Goal: Task Accomplishment & Management: Manage account settings

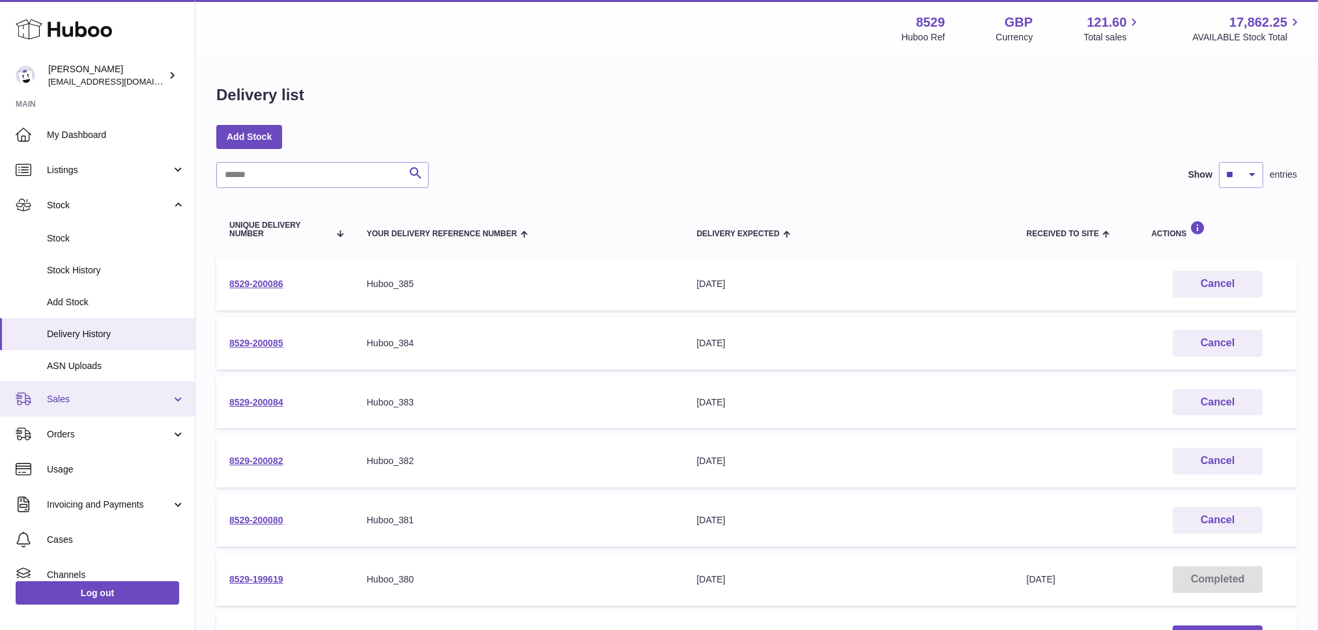
click at [61, 391] on link "Sales" at bounding box center [97, 399] width 195 height 35
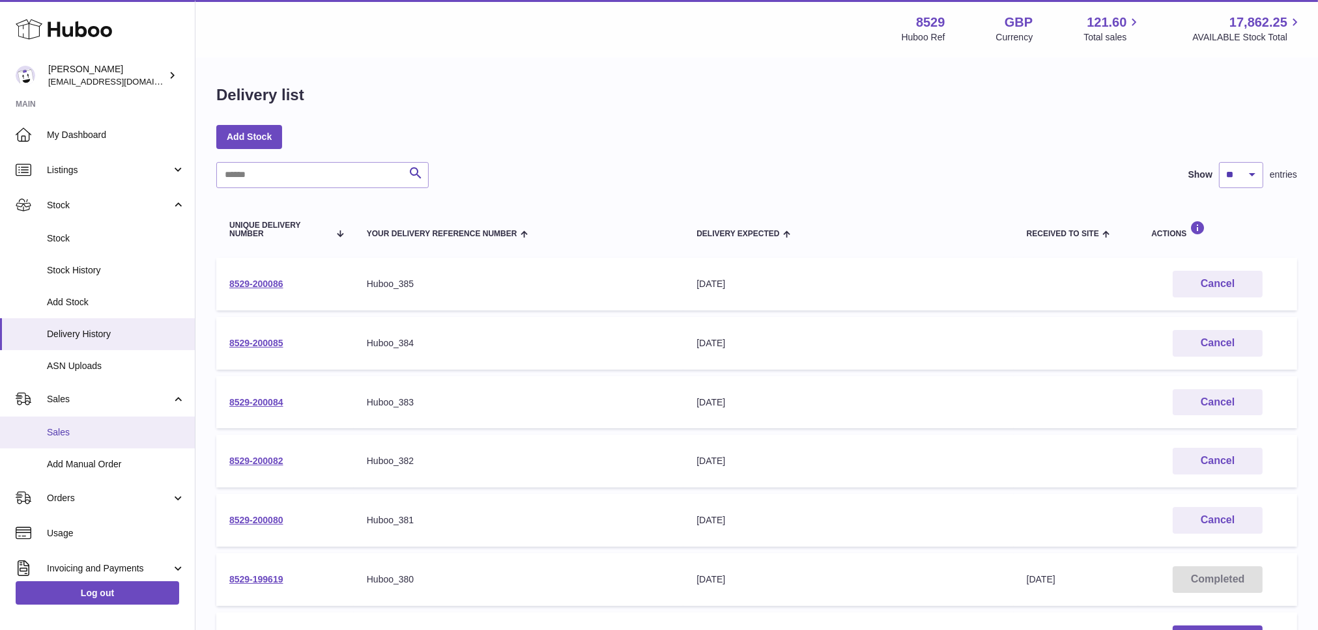
click at [68, 434] on span "Sales" at bounding box center [116, 433] width 138 height 12
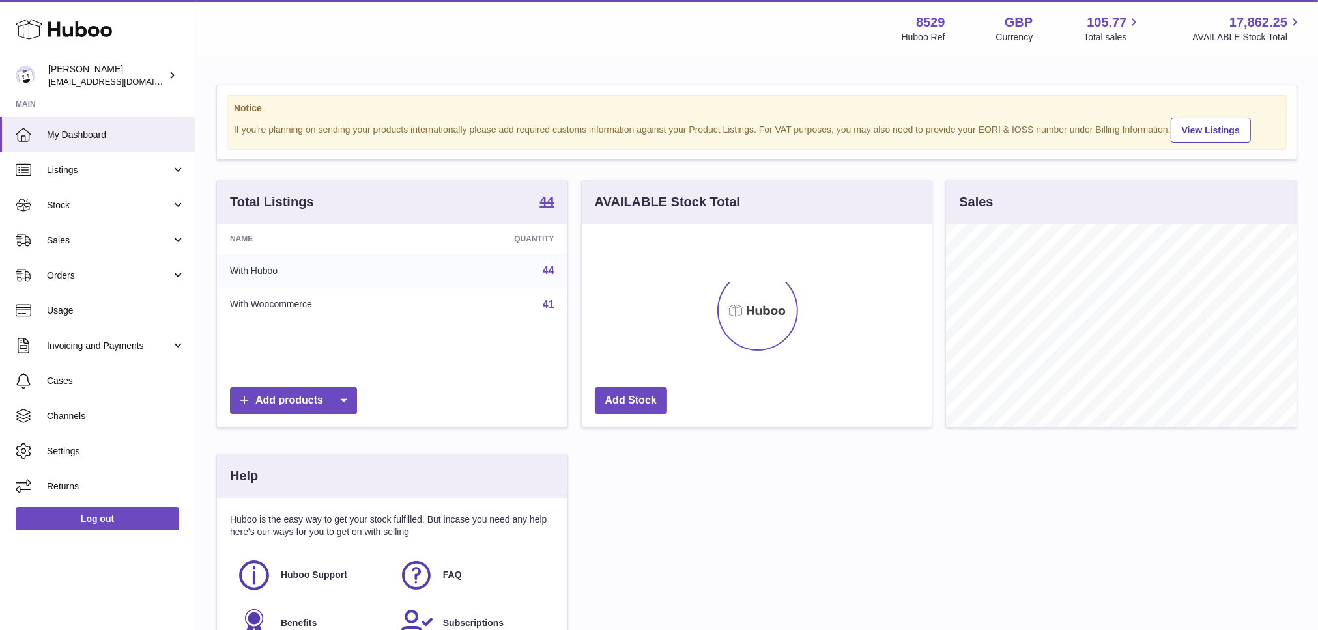
scroll to position [203, 350]
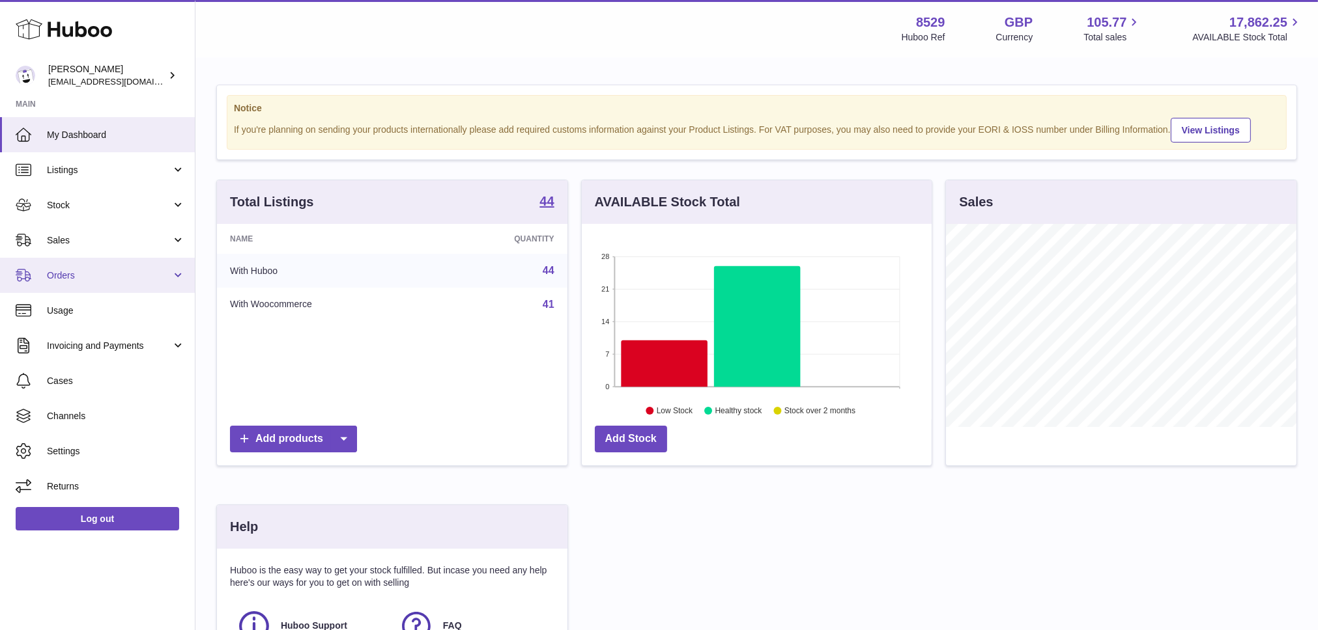
click at [104, 275] on span "Orders" at bounding box center [109, 276] width 124 height 12
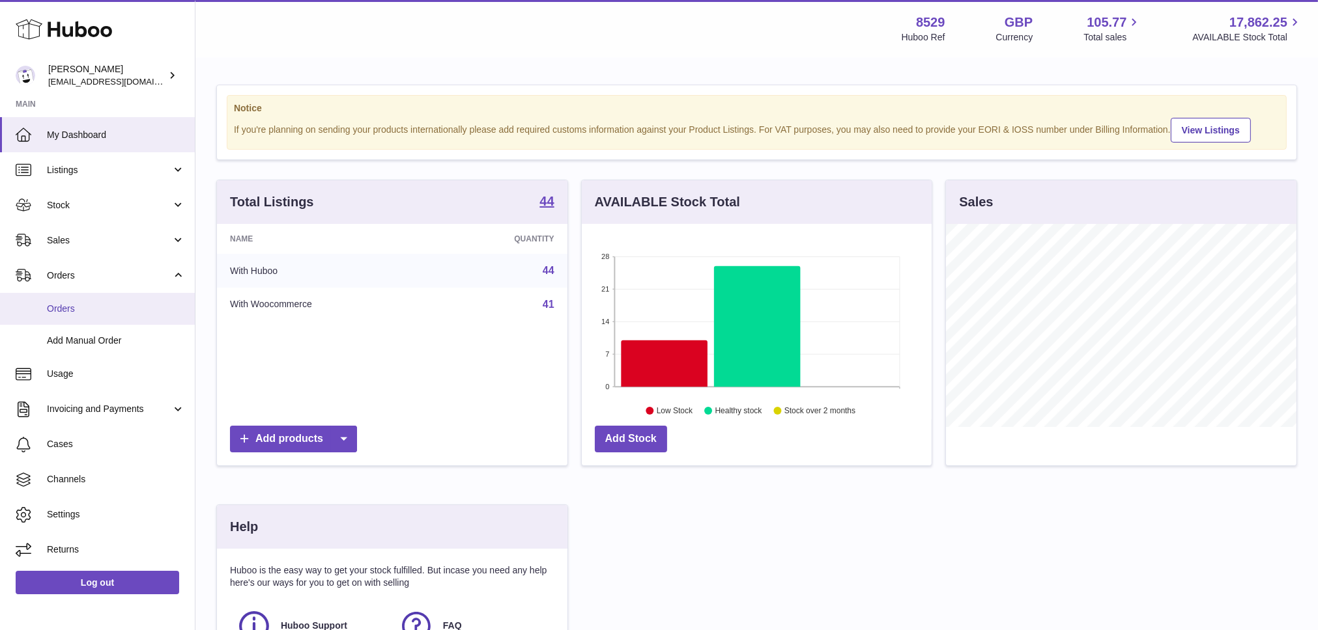
click at [75, 303] on span "Orders" at bounding box center [116, 309] width 138 height 12
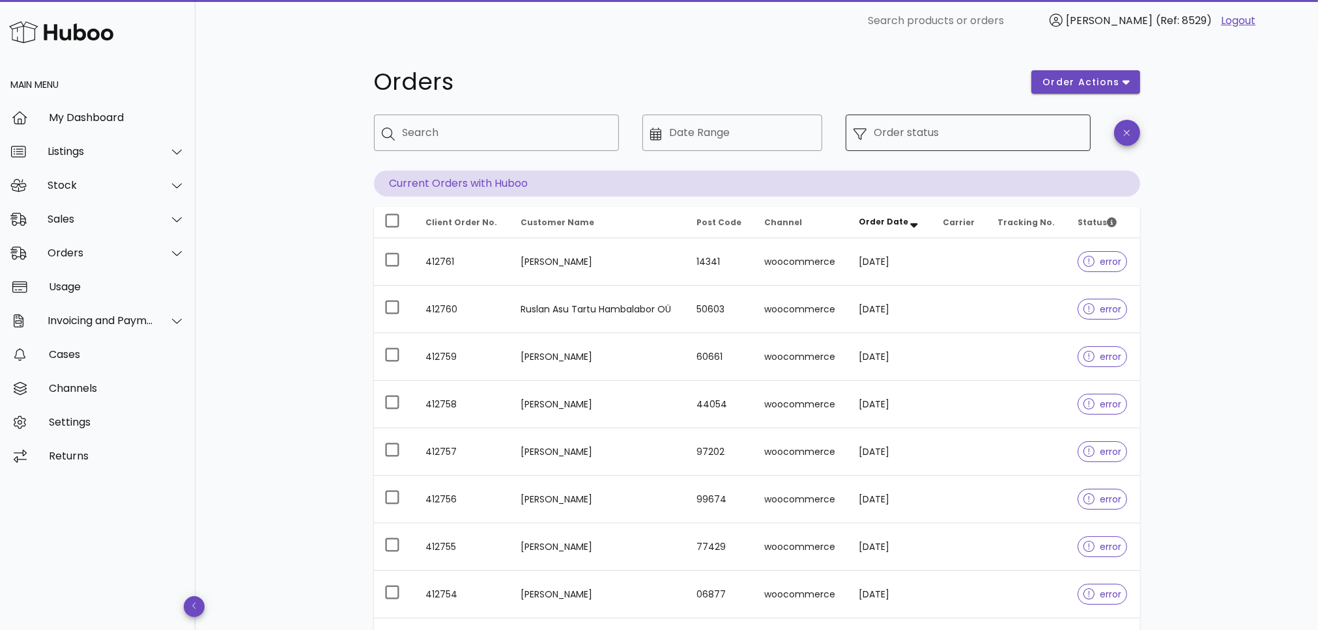
click at [928, 141] on input "Order status" at bounding box center [978, 132] width 208 height 21
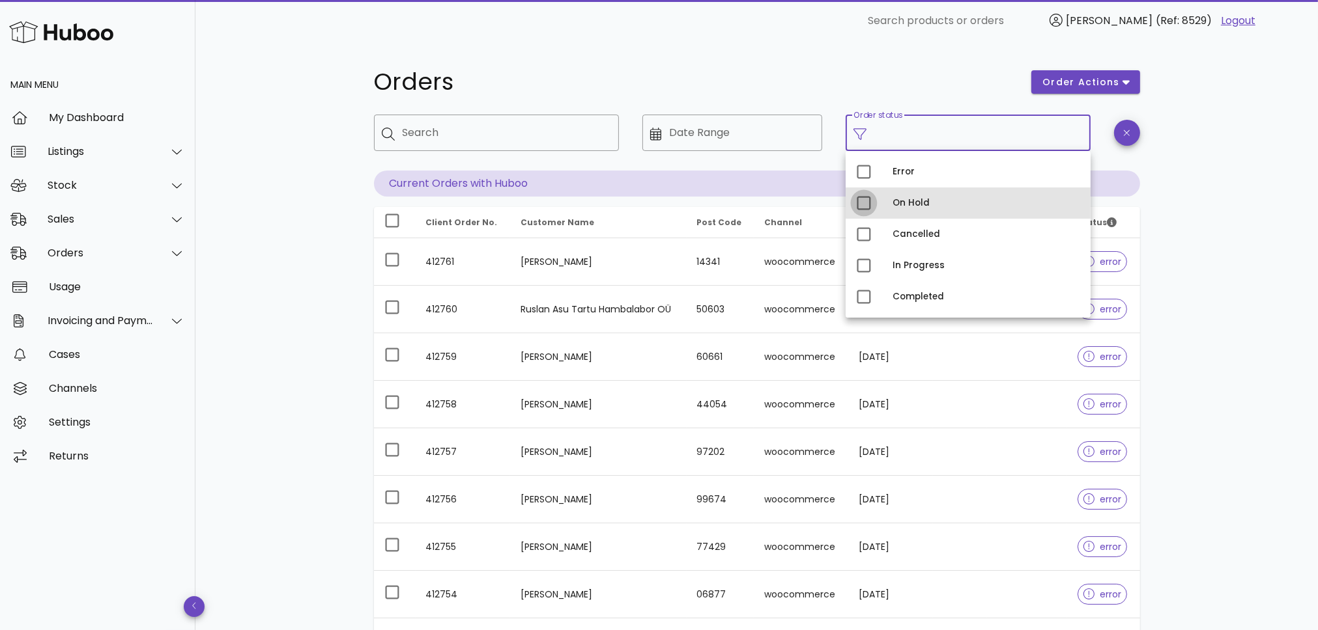
click at [866, 204] on div at bounding box center [864, 203] width 22 height 22
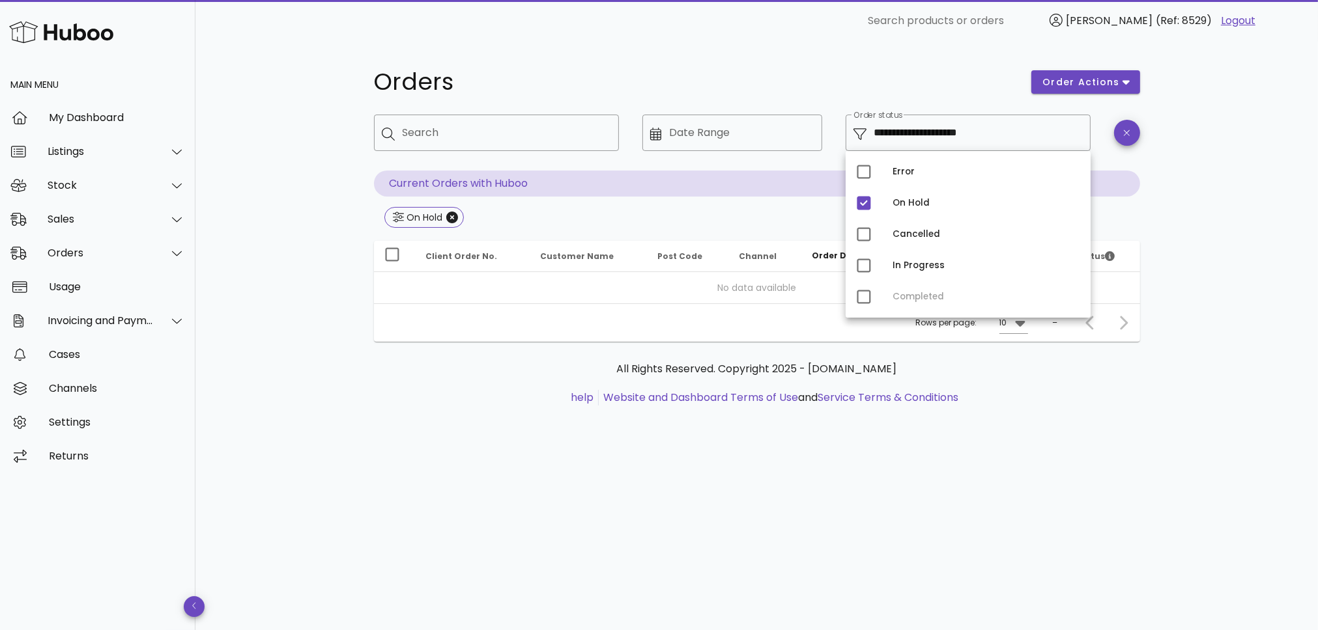
click at [962, 70] on h1 "Orders" at bounding box center [695, 81] width 642 height 23
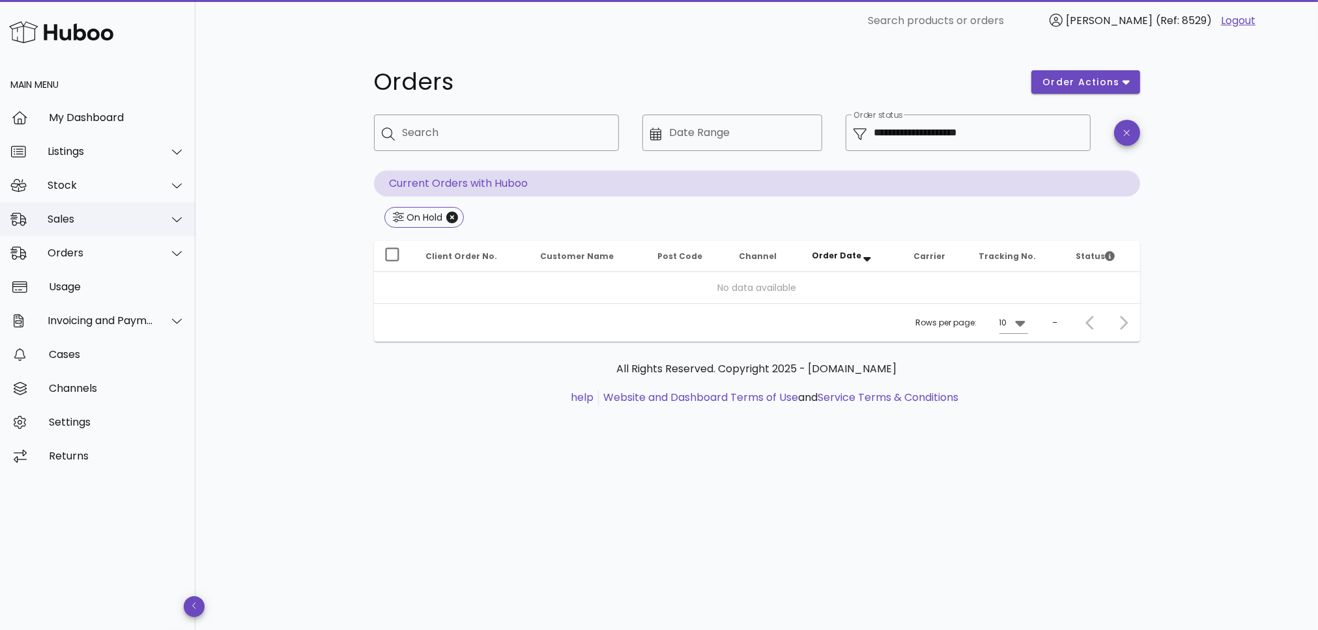
click at [145, 208] on div "Sales" at bounding box center [97, 220] width 195 height 34
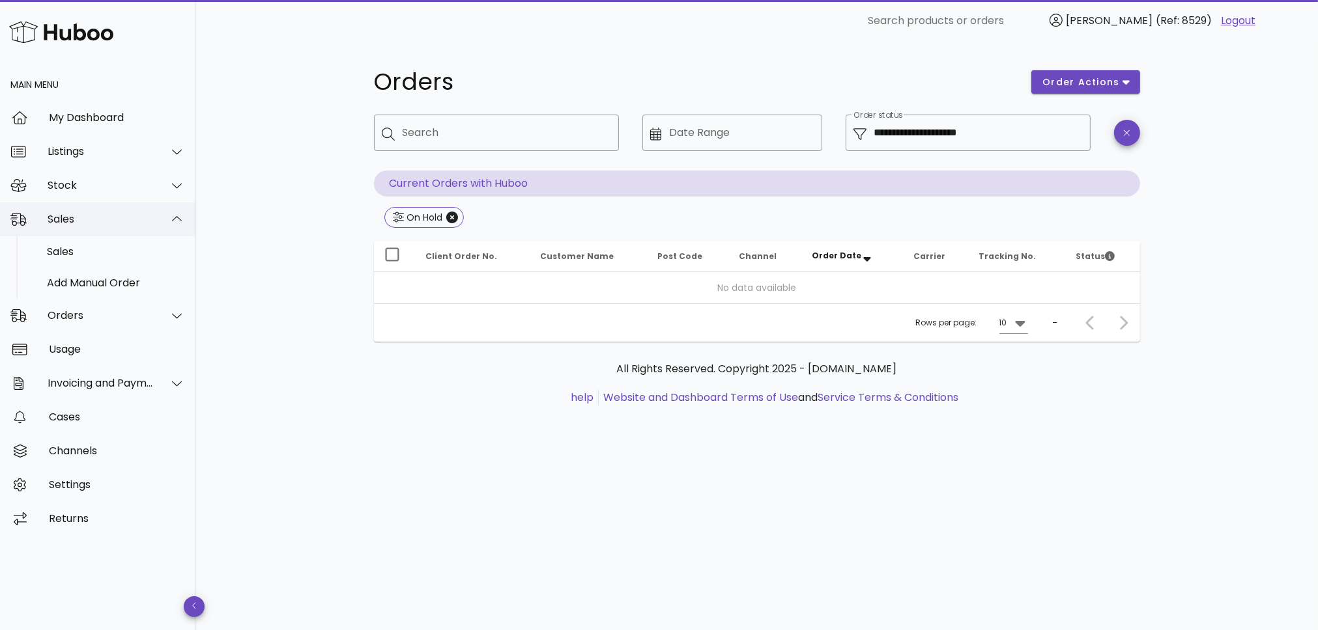
click at [165, 214] on div at bounding box center [169, 219] width 31 height 33
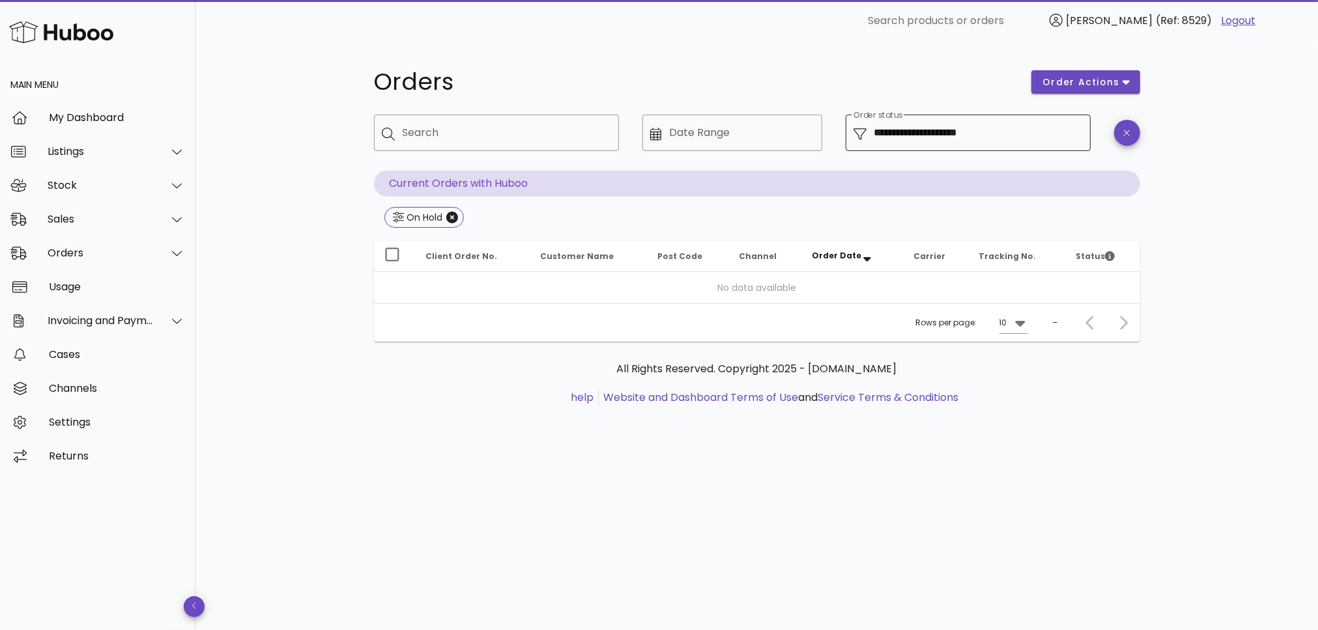
click at [935, 134] on input "**********" at bounding box center [978, 132] width 208 height 21
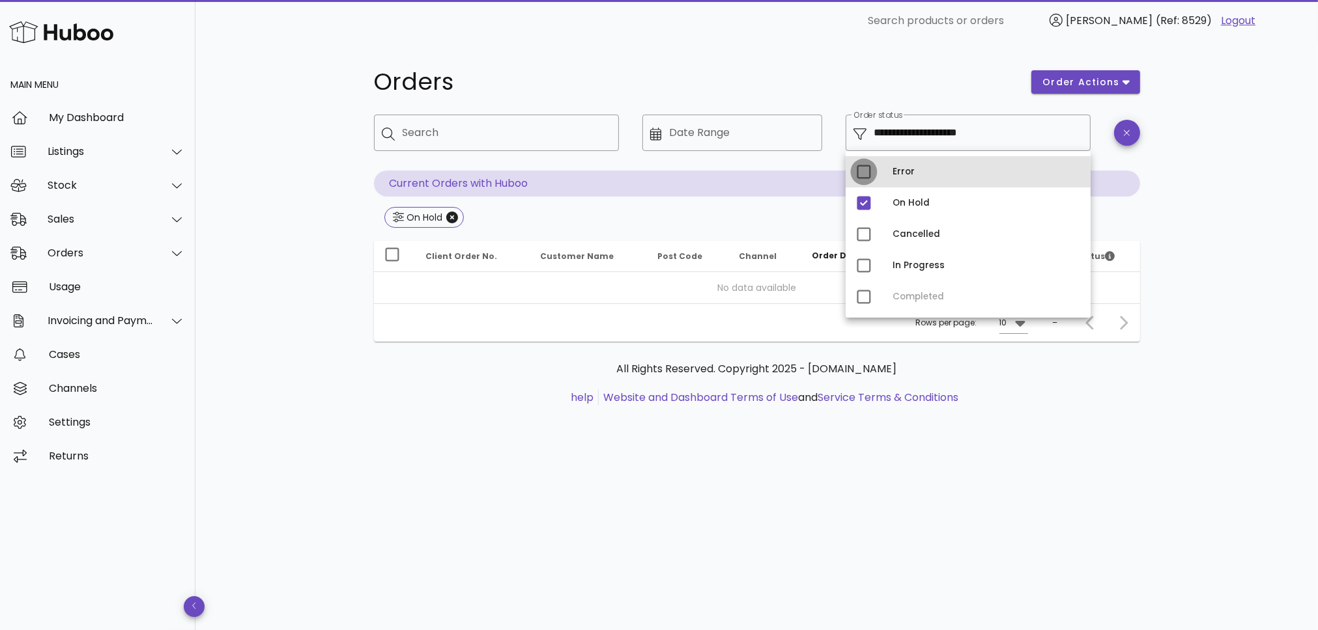
click at [860, 165] on div at bounding box center [864, 172] width 22 height 22
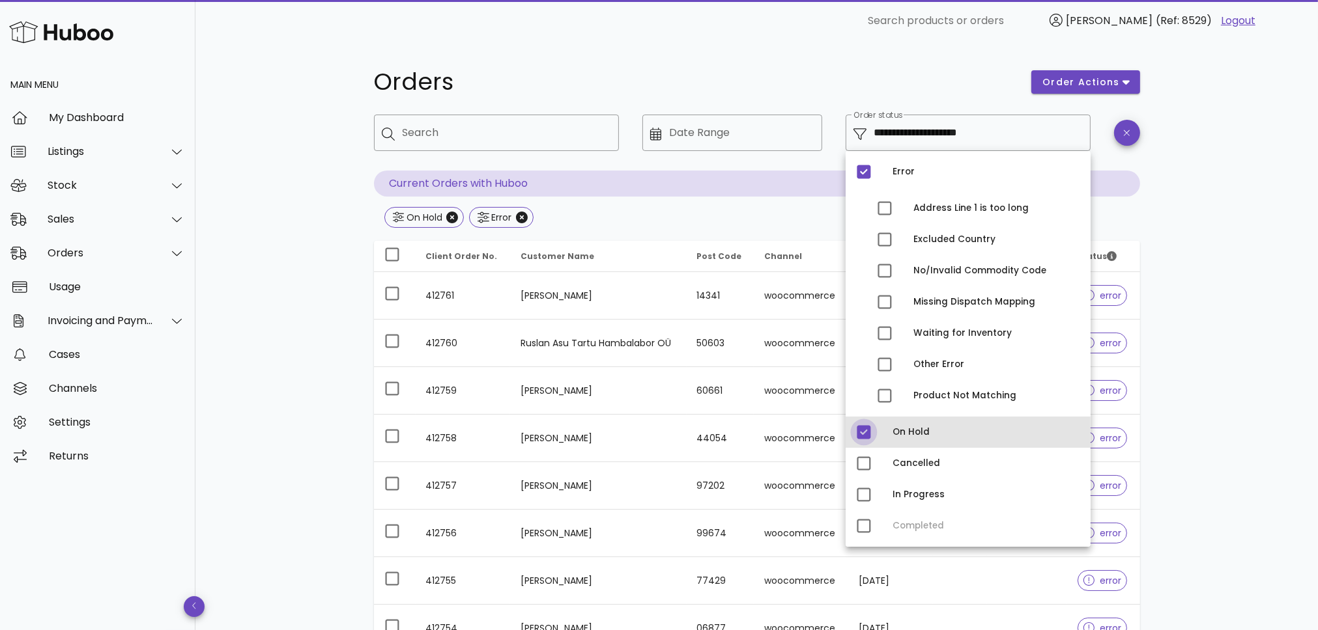
click at [858, 425] on div at bounding box center [864, 432] width 22 height 22
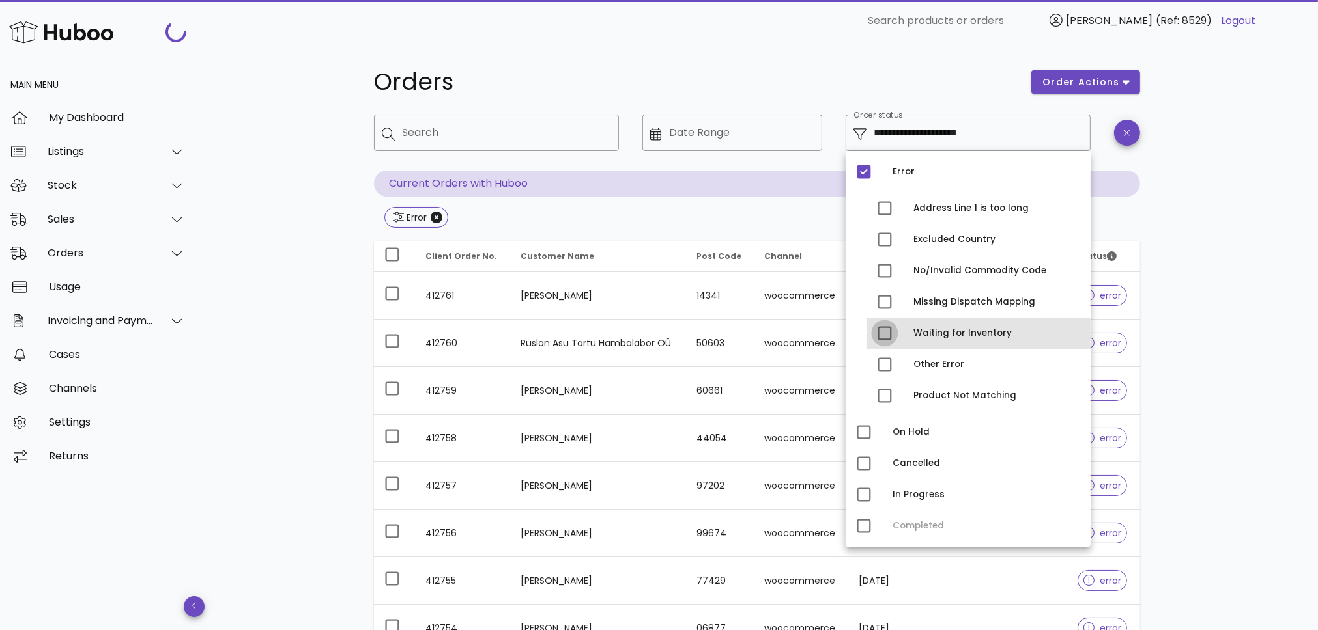
click at [885, 334] on div at bounding box center [884, 333] width 22 height 22
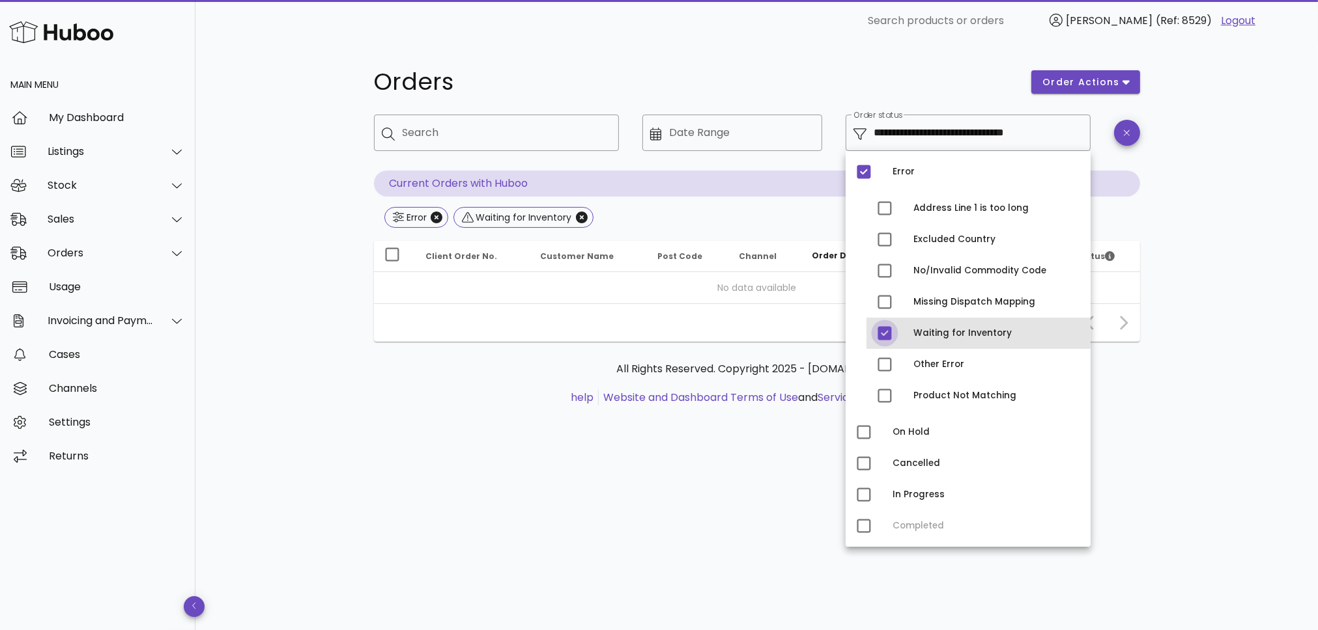
click at [881, 333] on div at bounding box center [884, 333] width 22 height 22
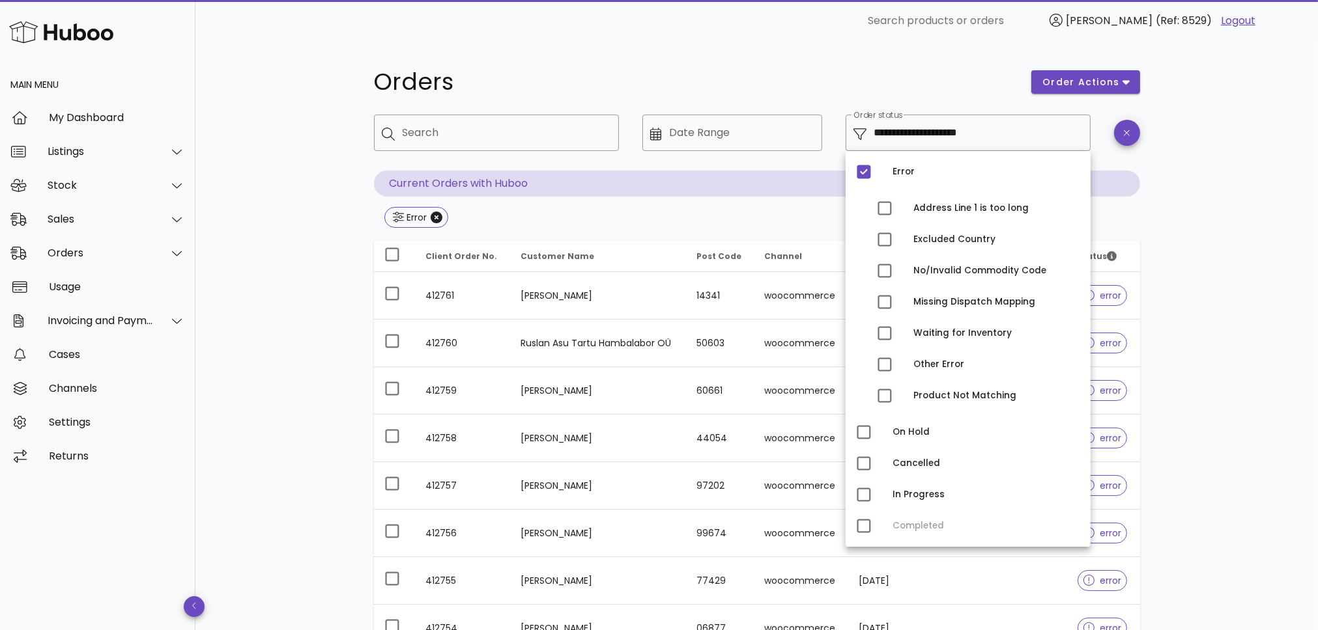
click at [365, 309] on div "**********" at bounding box center [757, 466] width 828 height 849
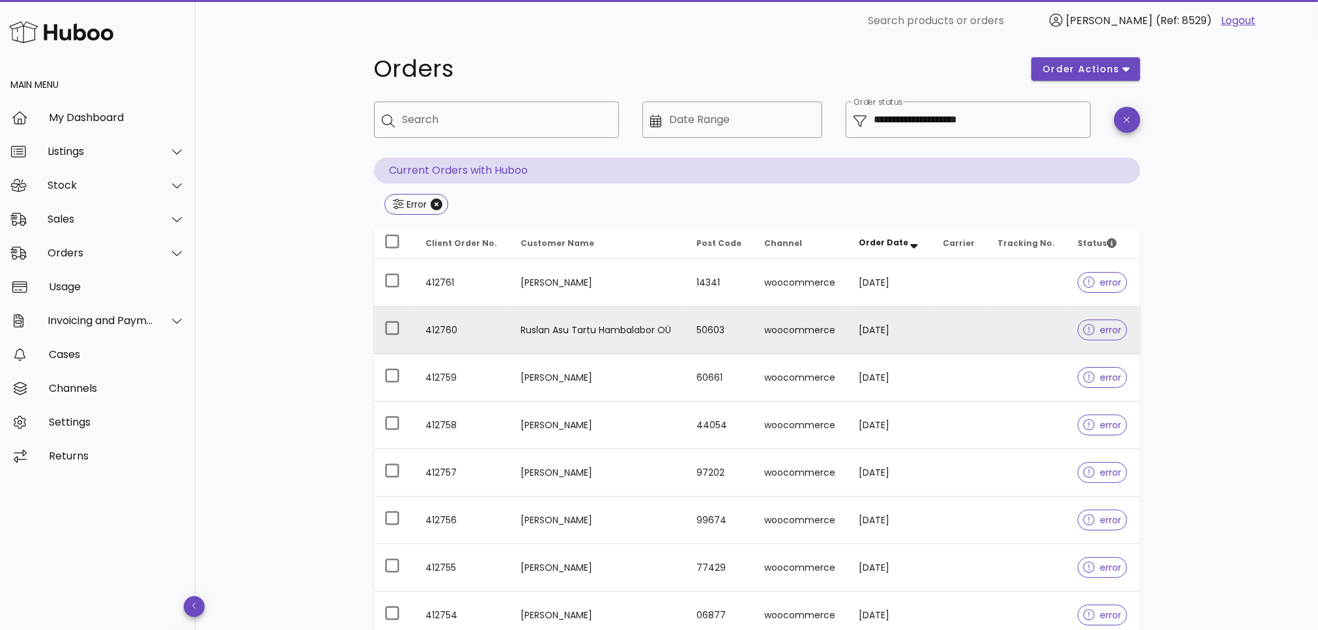
scroll to position [20, 0]
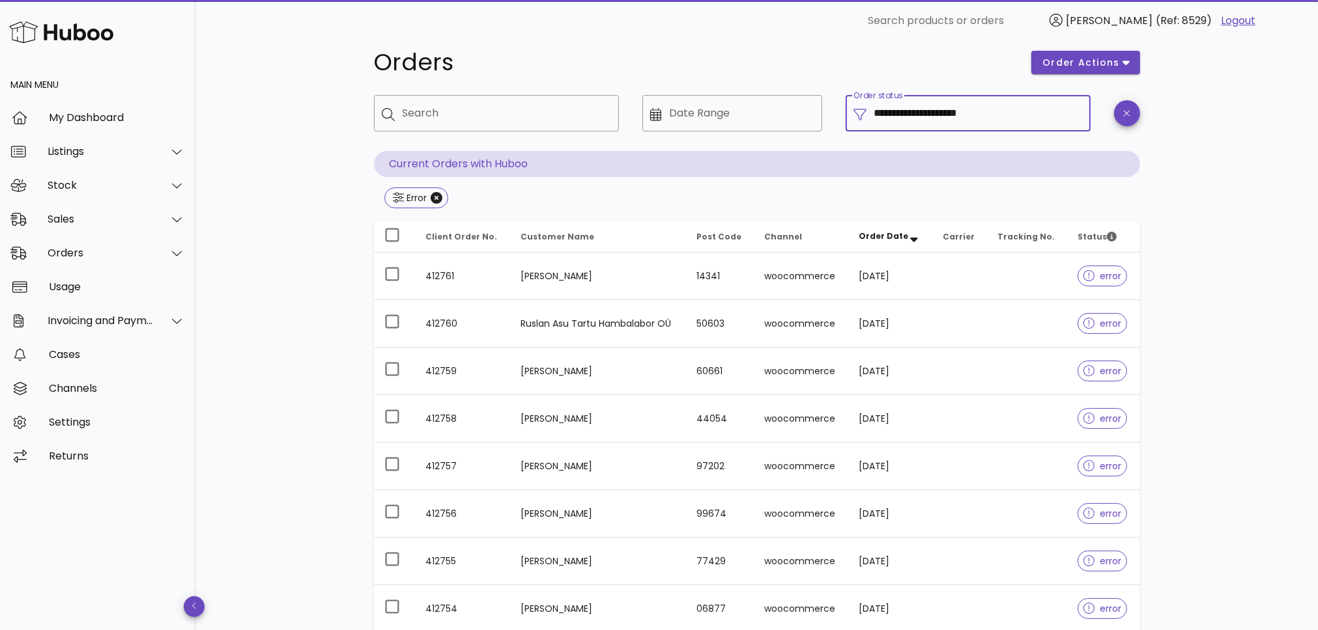
click at [895, 117] on input "**********" at bounding box center [978, 113] width 208 height 21
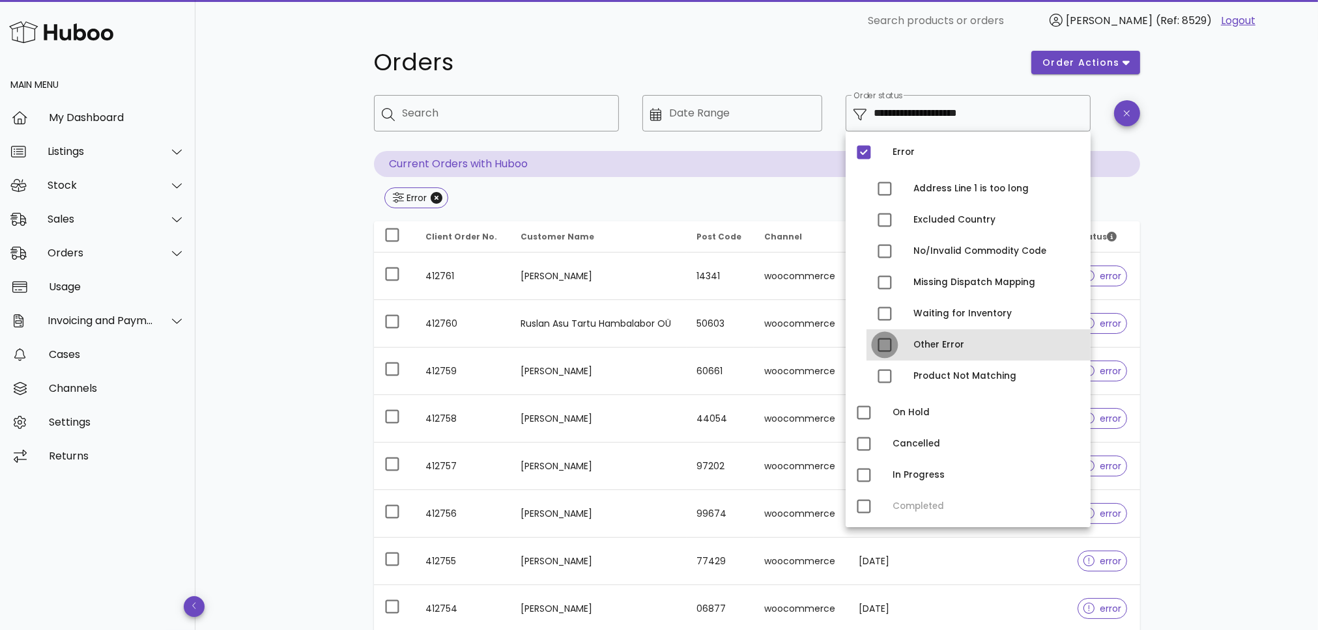
click at [883, 336] on div at bounding box center [884, 345] width 22 height 22
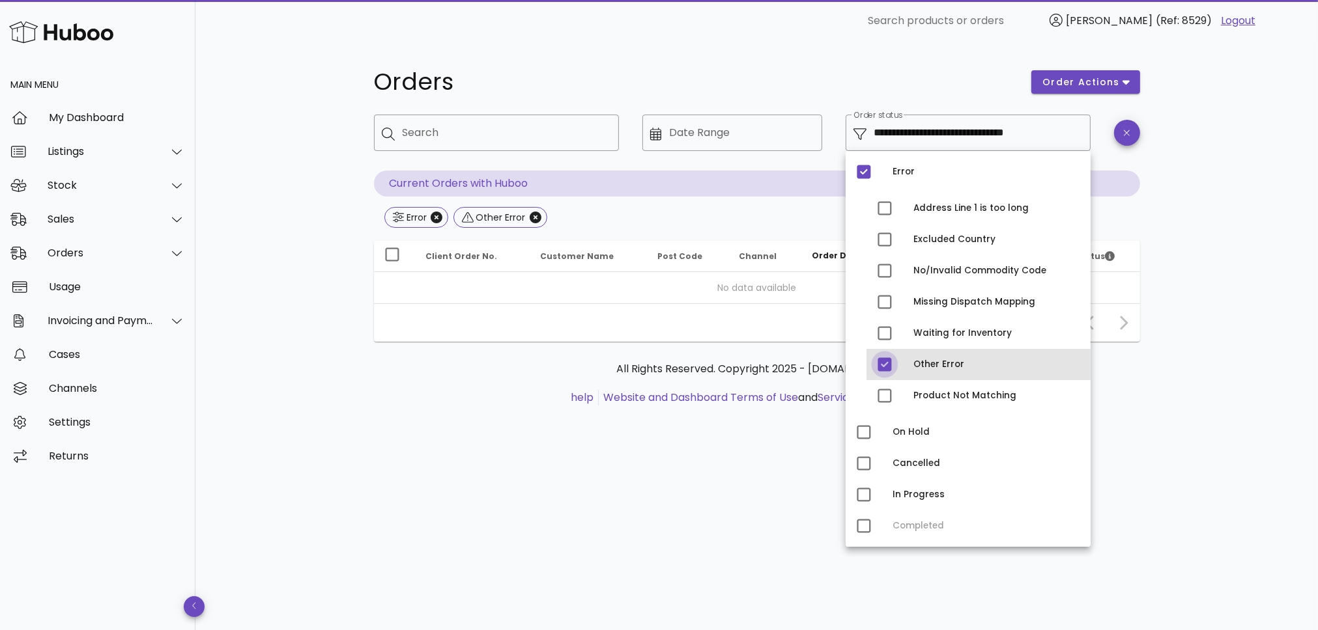
click at [889, 373] on div at bounding box center [884, 365] width 22 height 22
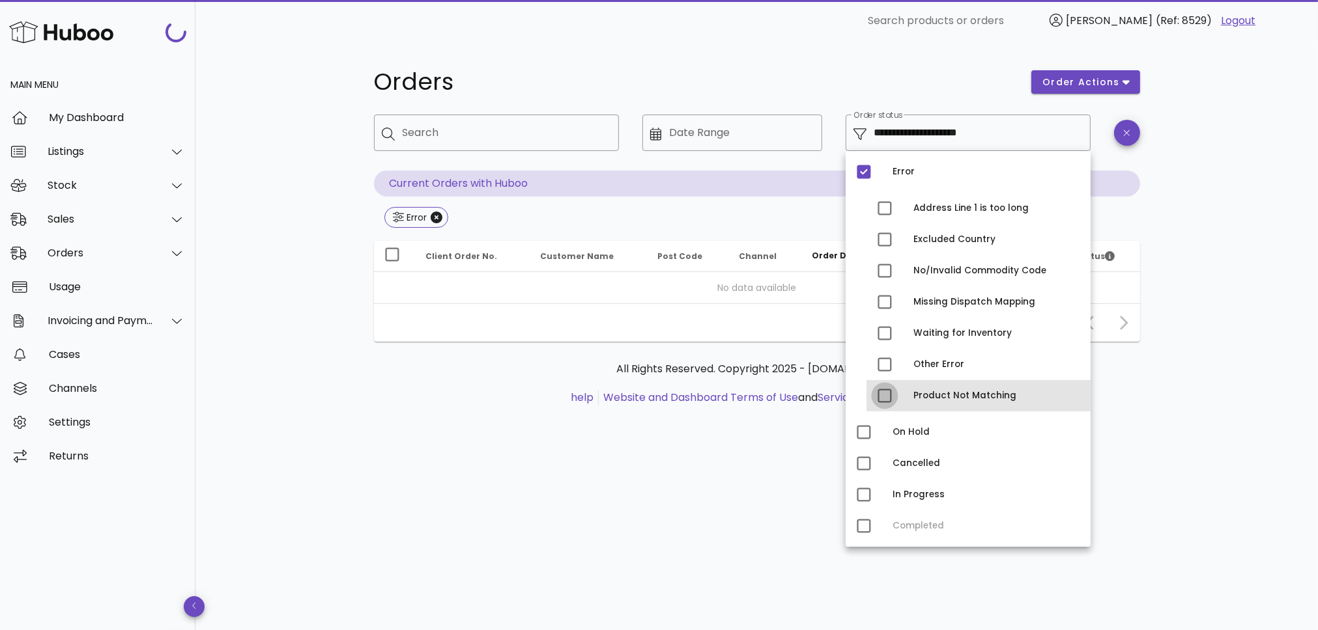
click at [884, 393] on div at bounding box center [884, 396] width 22 height 22
type input "**********"
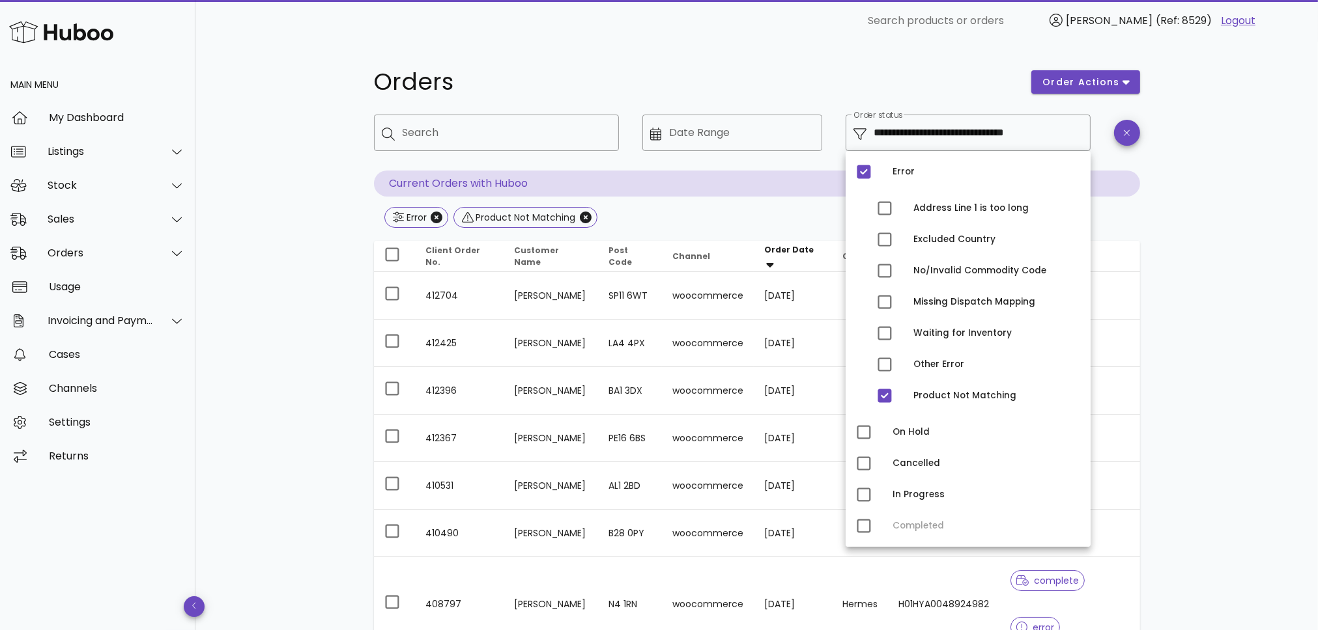
click at [331, 351] on div "**********" at bounding box center [756, 419] width 1122 height 754
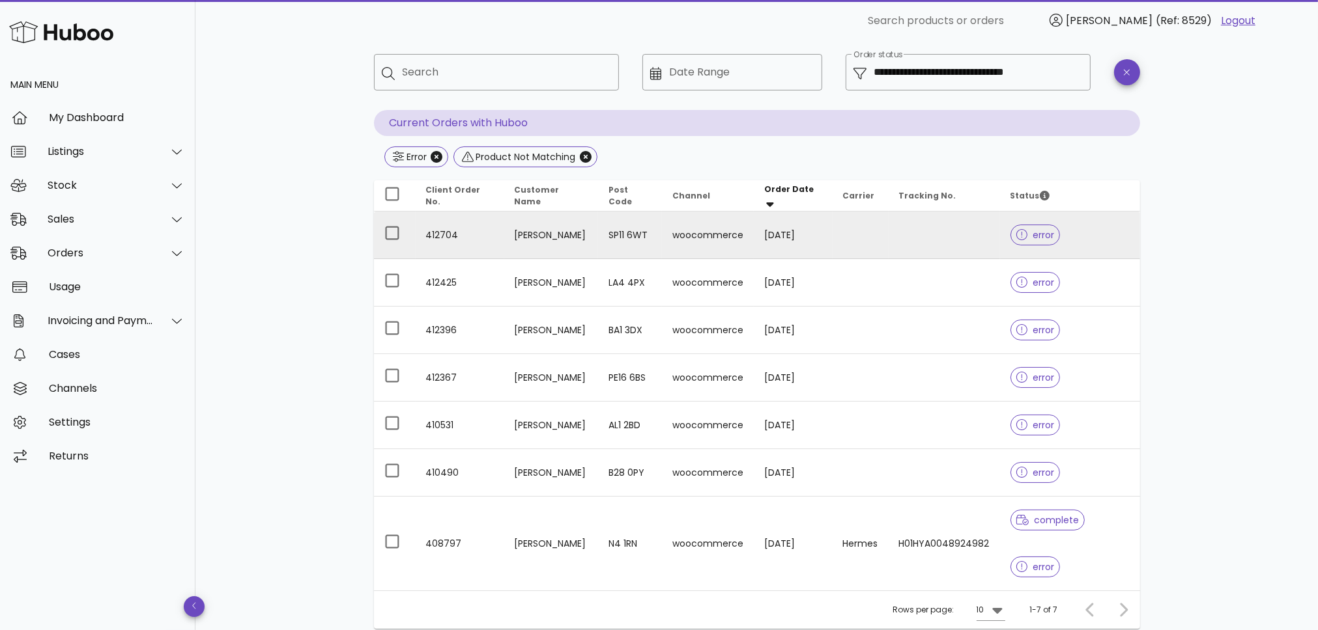
scroll to position [74, 0]
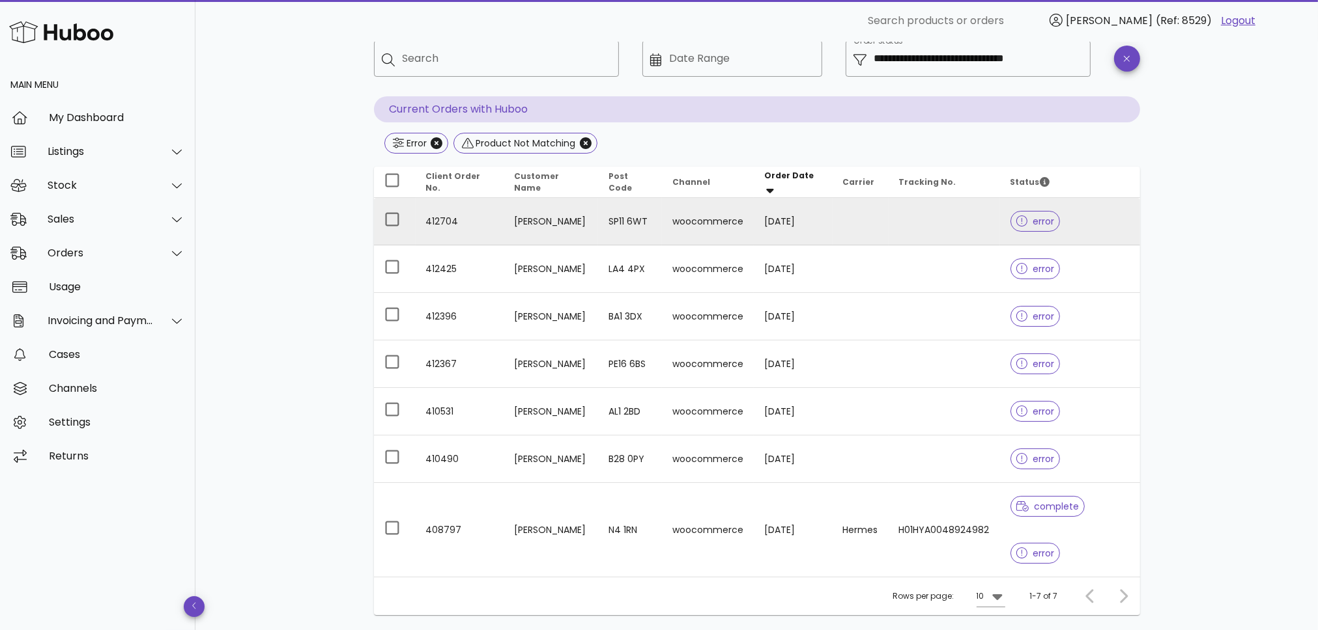
click at [892, 231] on td at bounding box center [943, 222] width 111 height 48
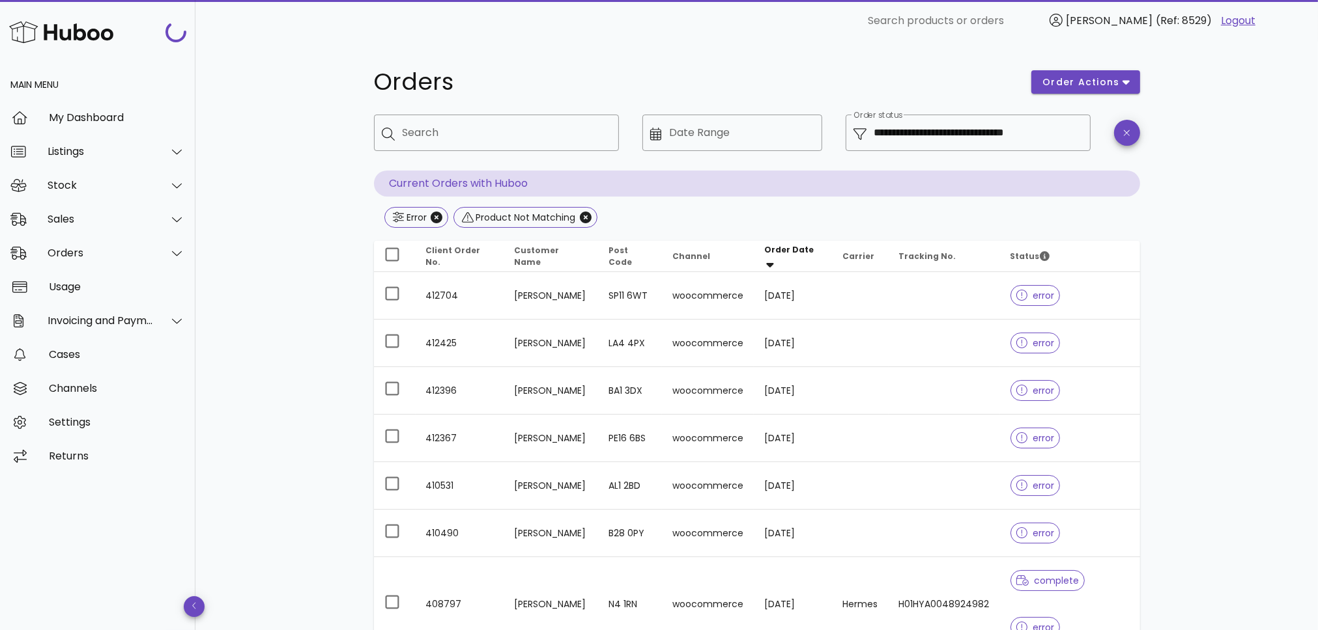
scroll to position [74, 0]
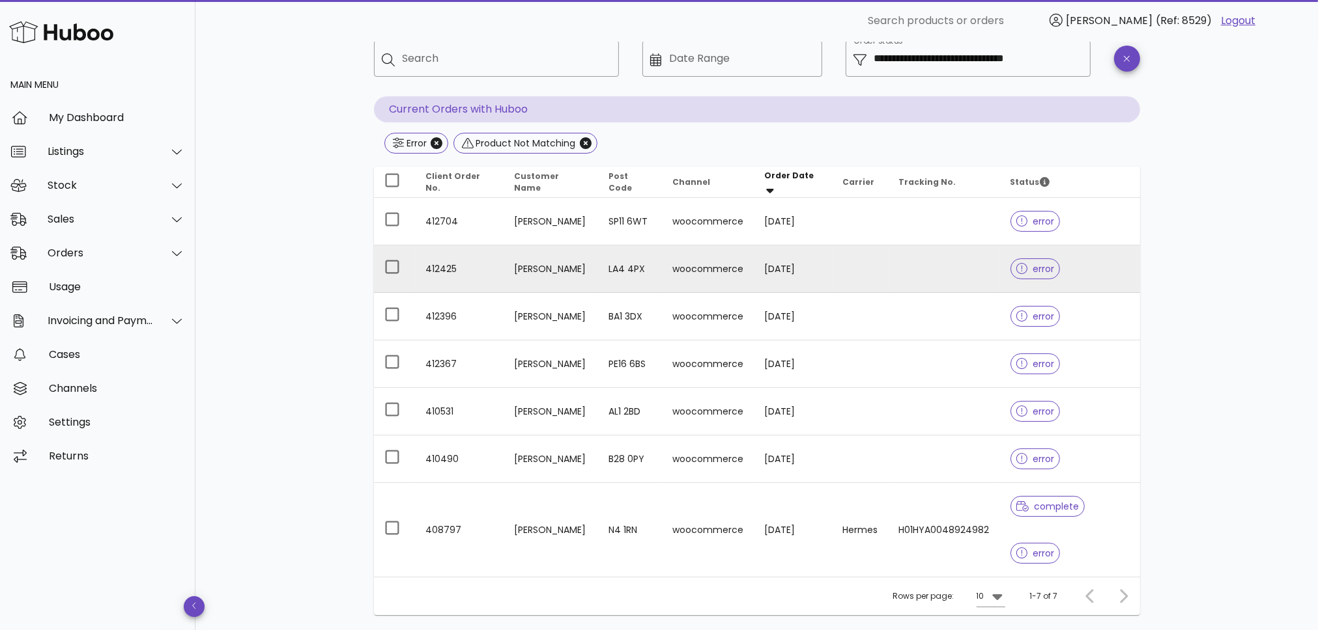
click at [540, 255] on td "Andrew Bench" at bounding box center [551, 270] width 94 height 48
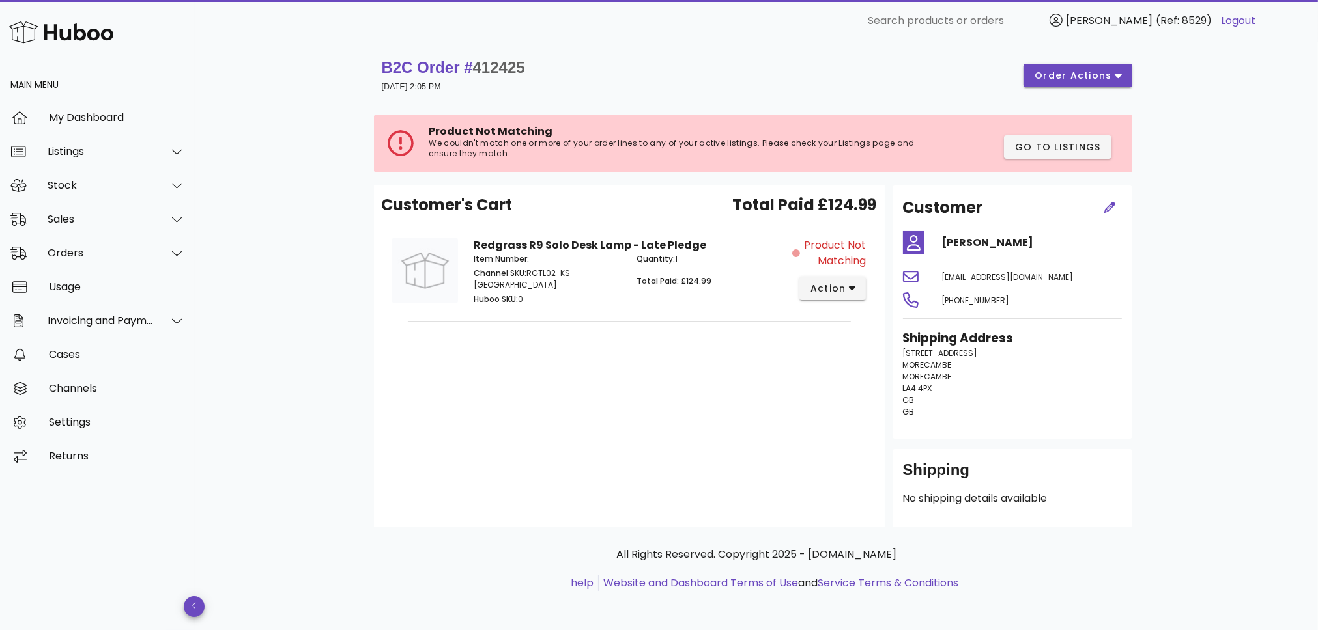
scroll to position [74, 0]
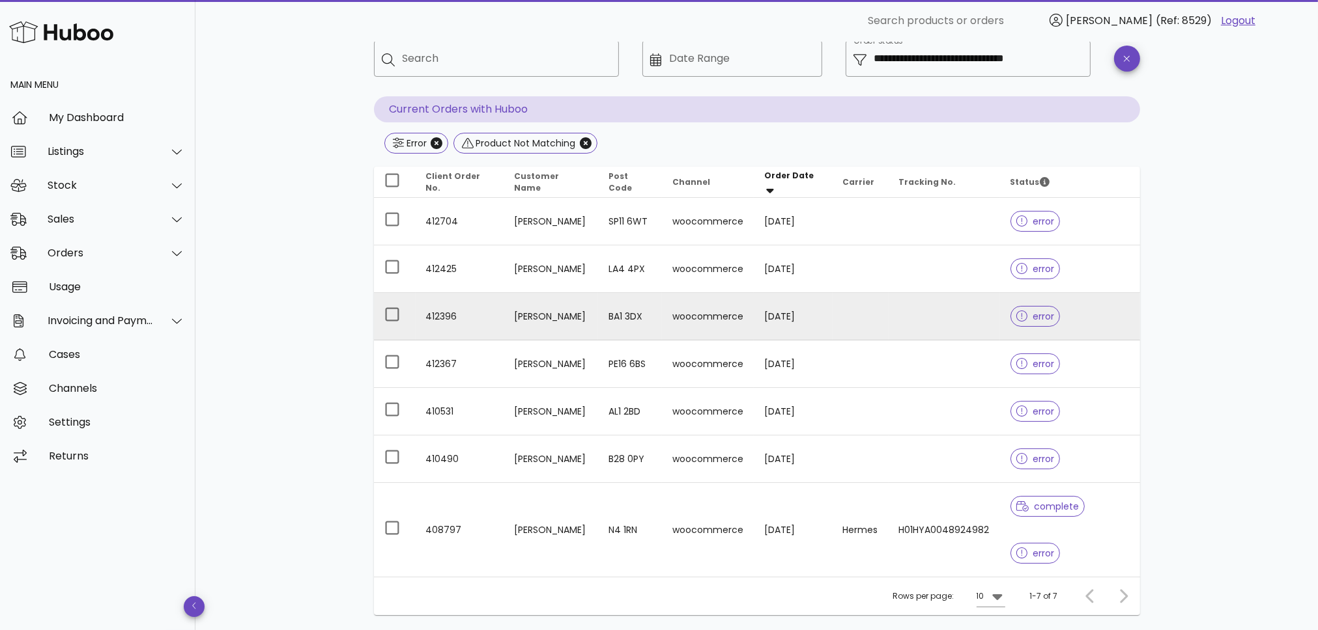
click at [547, 315] on td "Joao Almeida" at bounding box center [551, 317] width 94 height 48
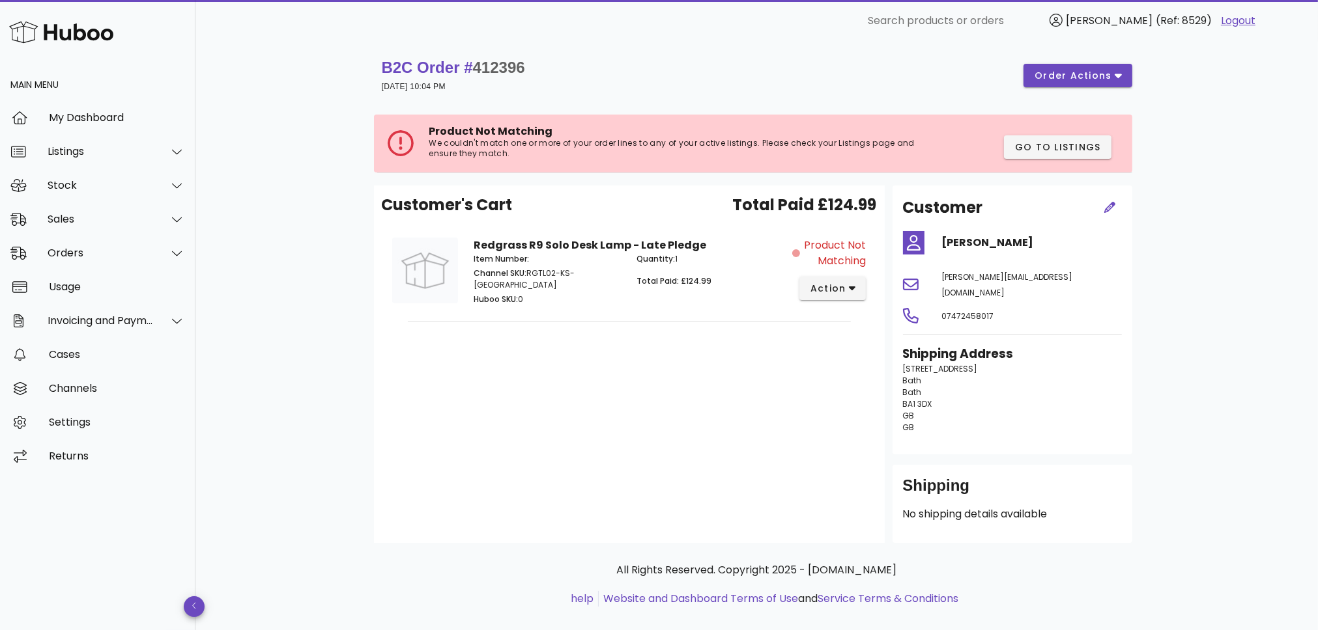
scroll to position [74, 0]
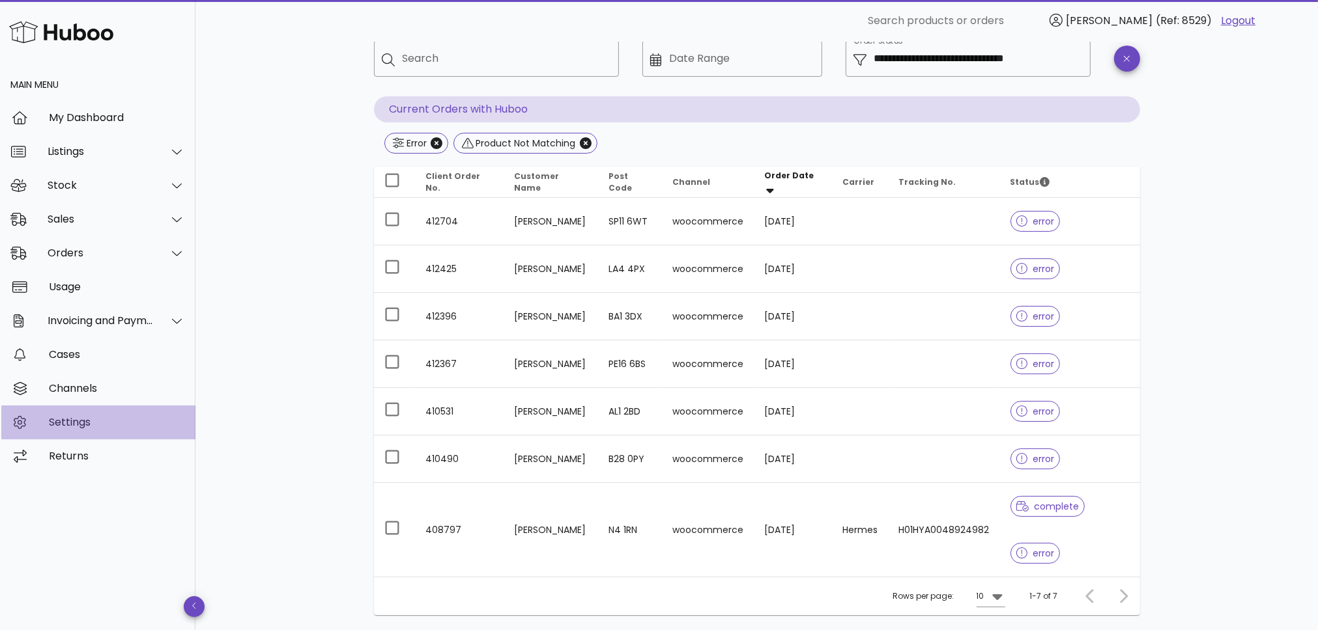
click at [92, 418] on div "Settings" at bounding box center [117, 422] width 136 height 12
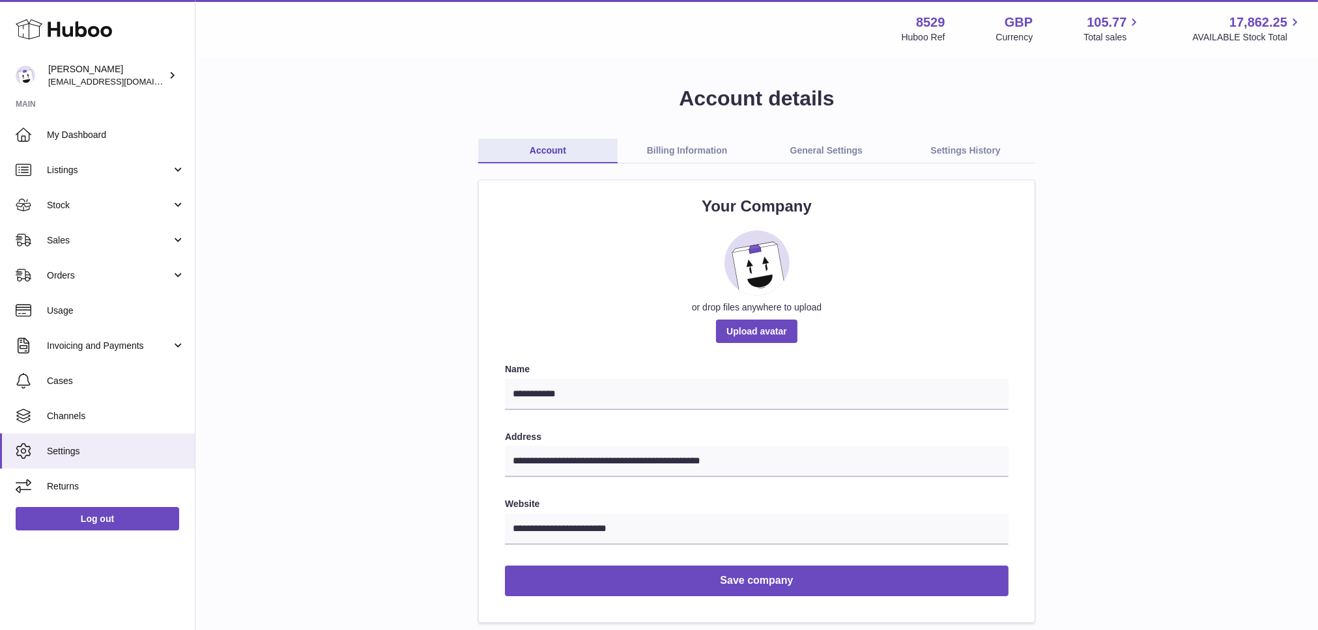
click at [703, 156] on link "Billing Information" at bounding box center [686, 151] width 139 height 25
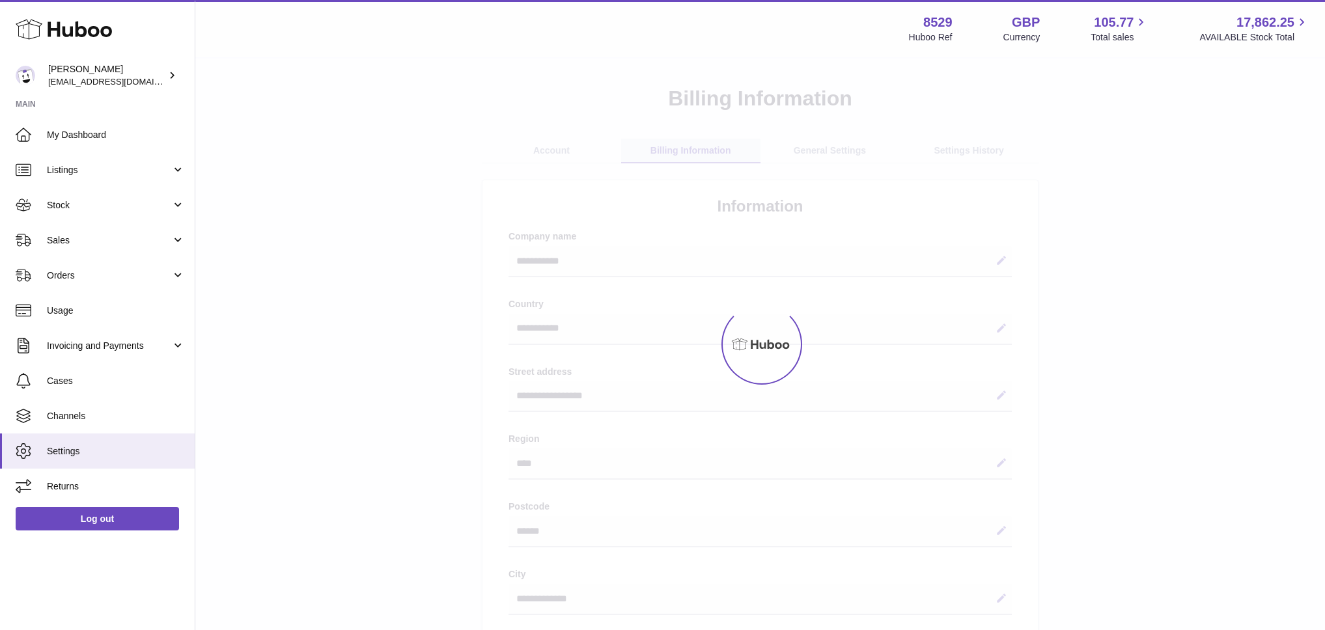
select select "**"
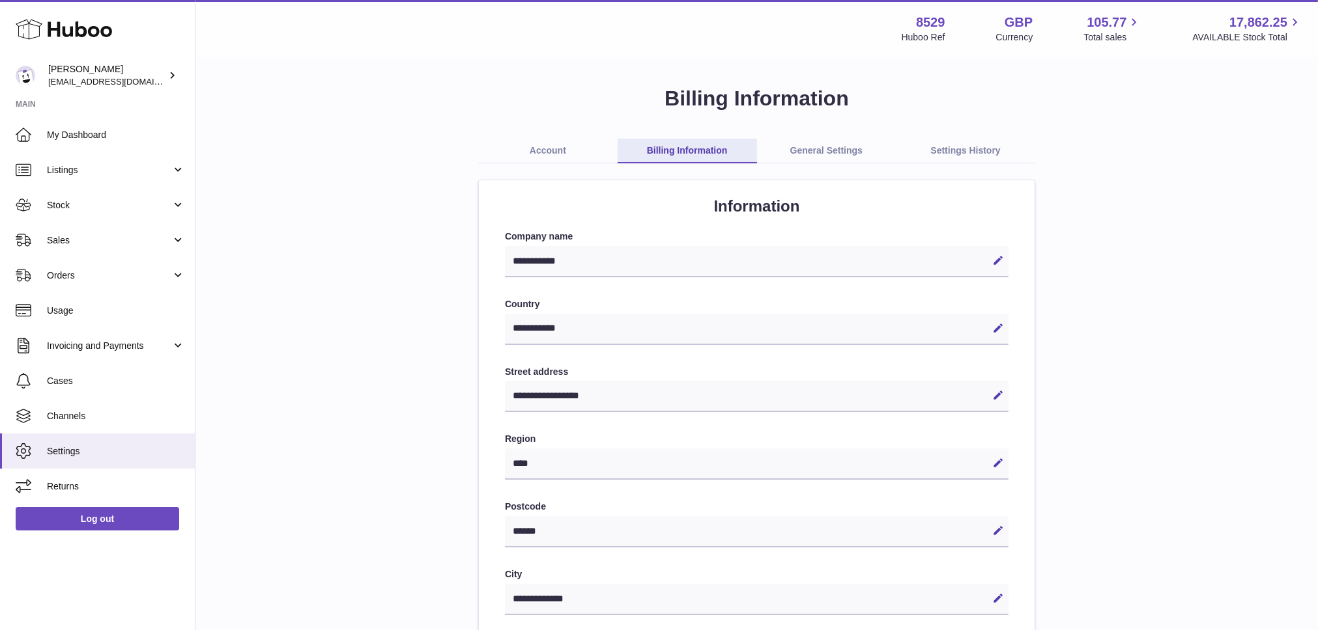
click at [826, 152] on link "General Settings" at bounding box center [826, 151] width 139 height 25
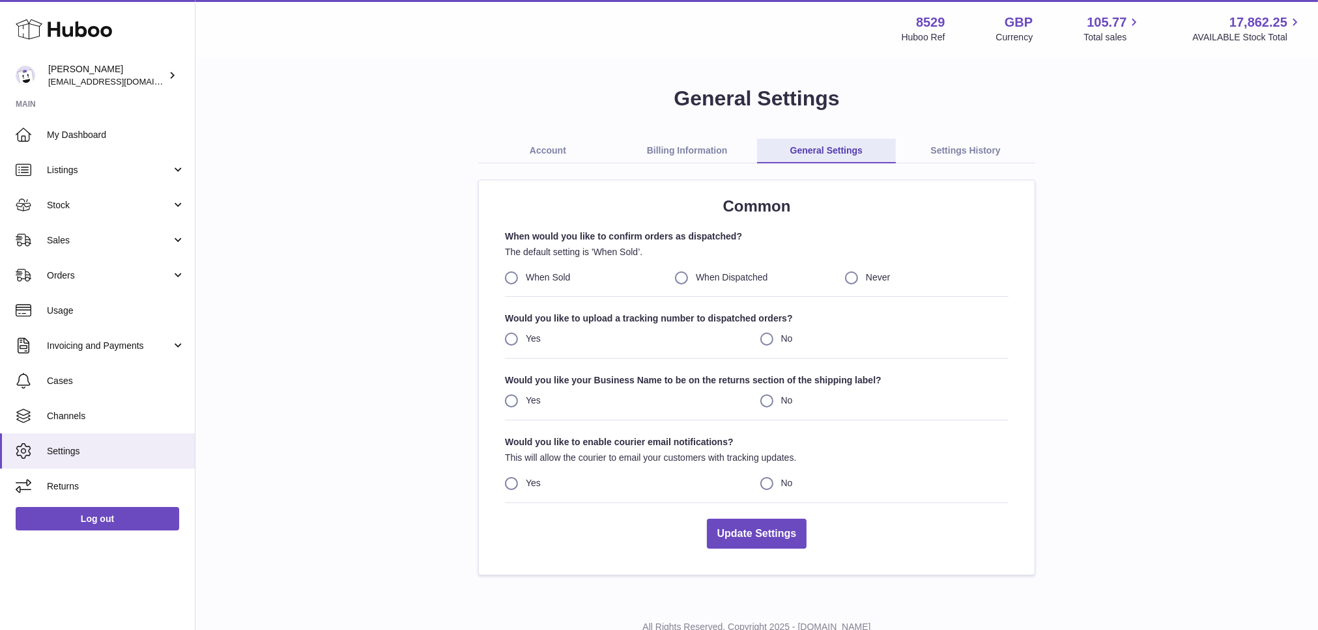
click at [971, 158] on link "Settings History" at bounding box center [964, 151] width 139 height 25
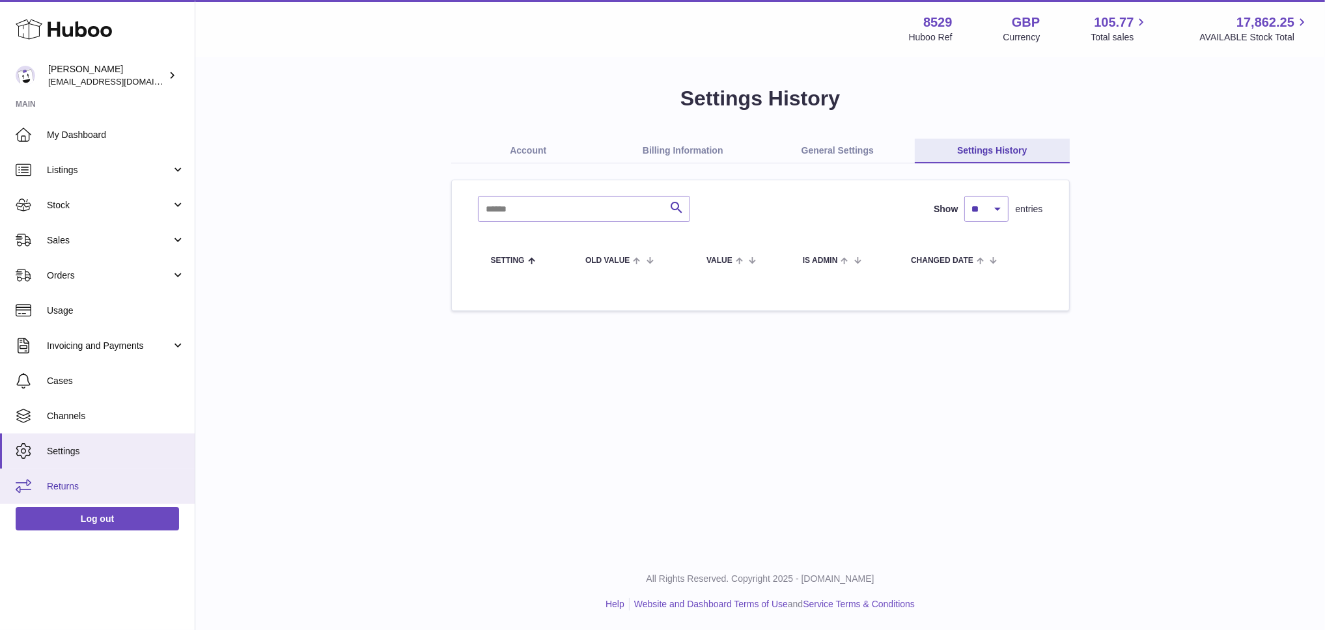
click at [63, 490] on span "Returns" at bounding box center [116, 487] width 138 height 12
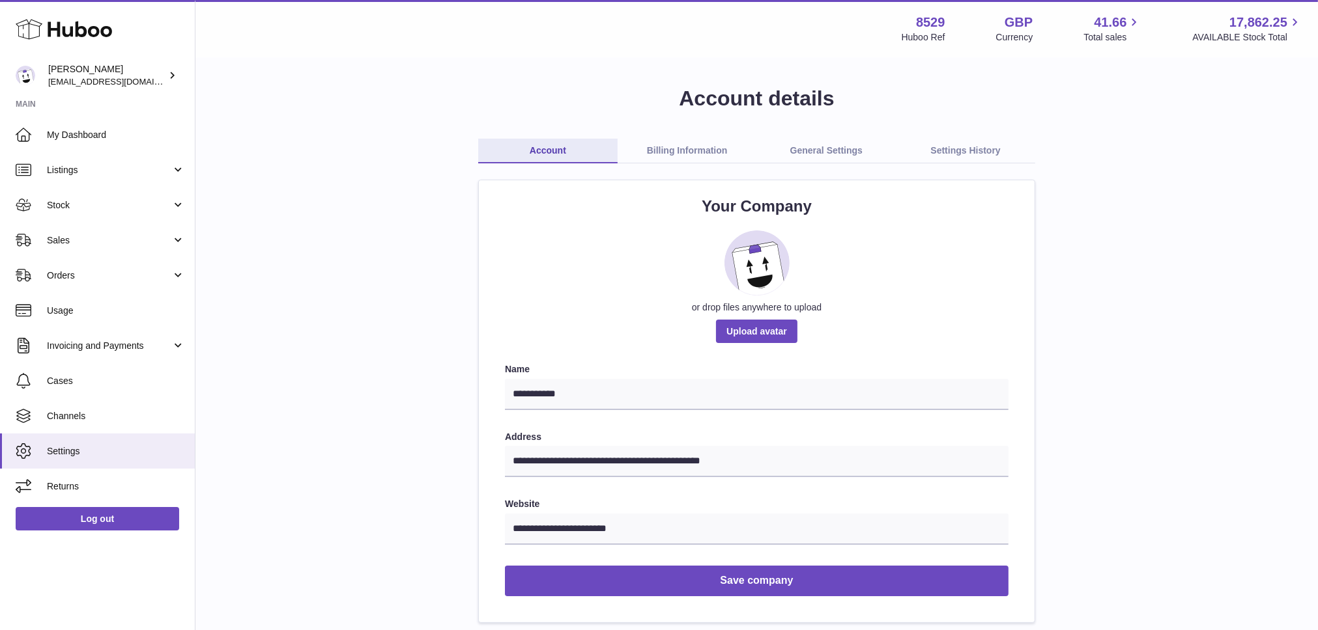
click at [819, 149] on link "General Settings" at bounding box center [826, 151] width 139 height 25
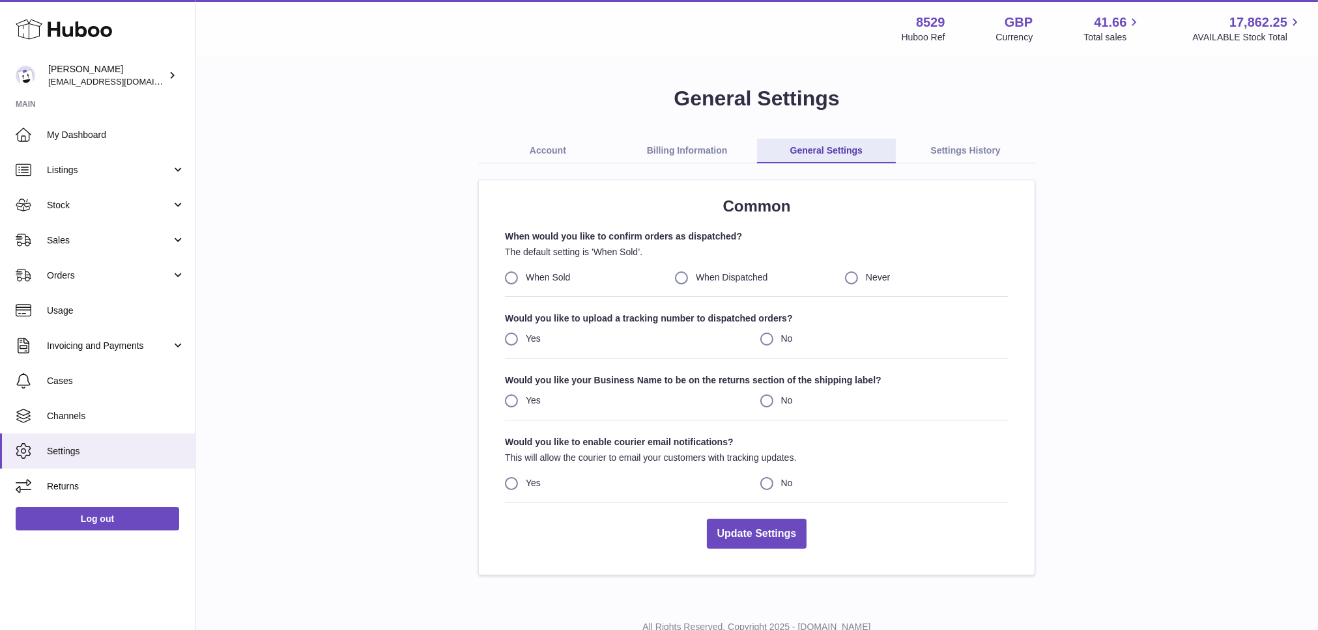
click at [573, 147] on link "Account" at bounding box center [547, 151] width 139 height 25
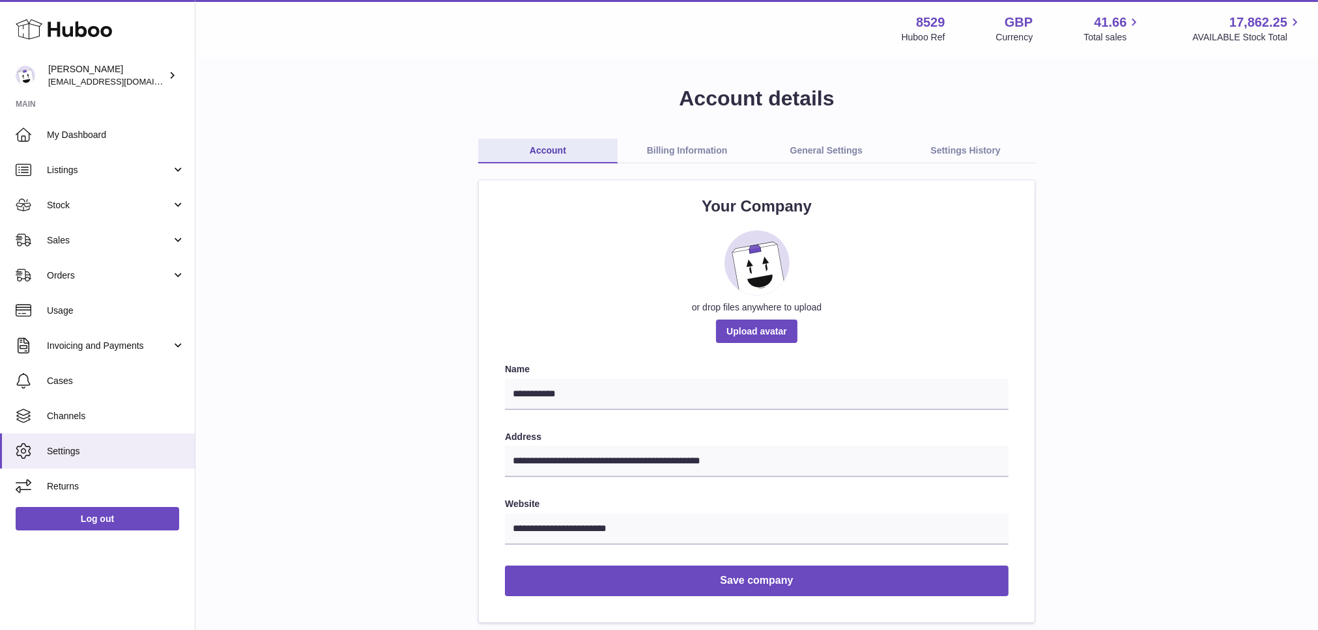
click at [966, 142] on link "Settings History" at bounding box center [964, 151] width 139 height 25
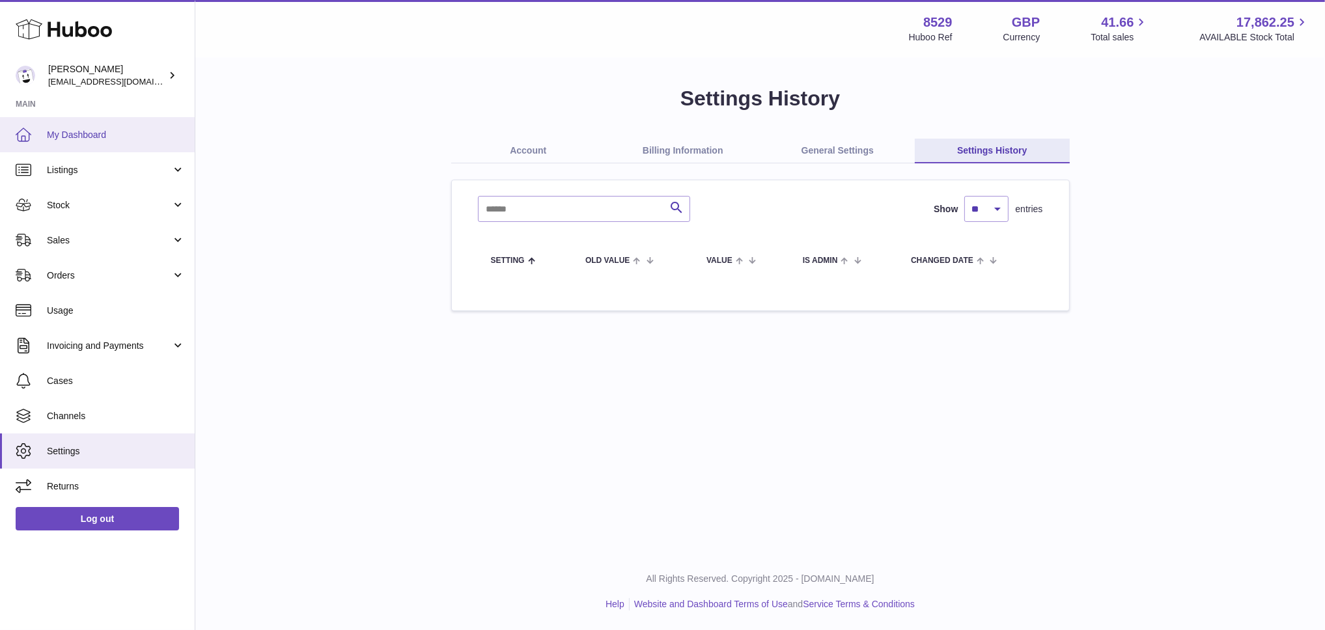
click at [85, 129] on span "My Dashboard" at bounding box center [116, 135] width 138 height 12
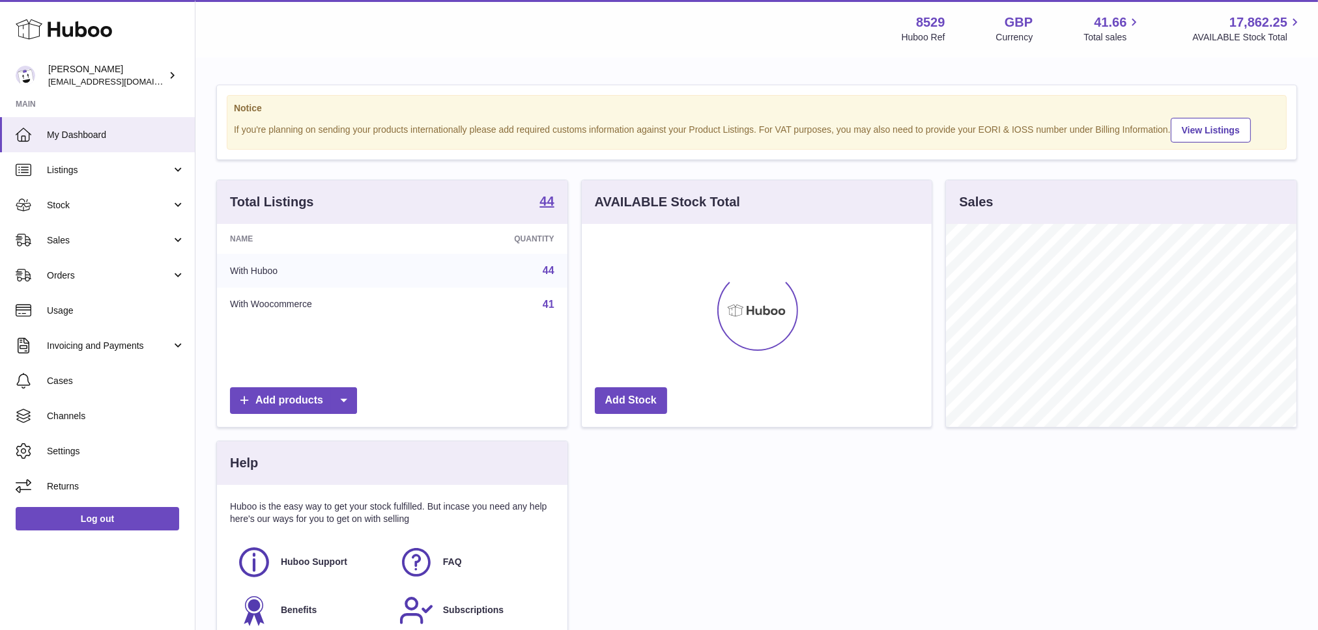
scroll to position [203, 350]
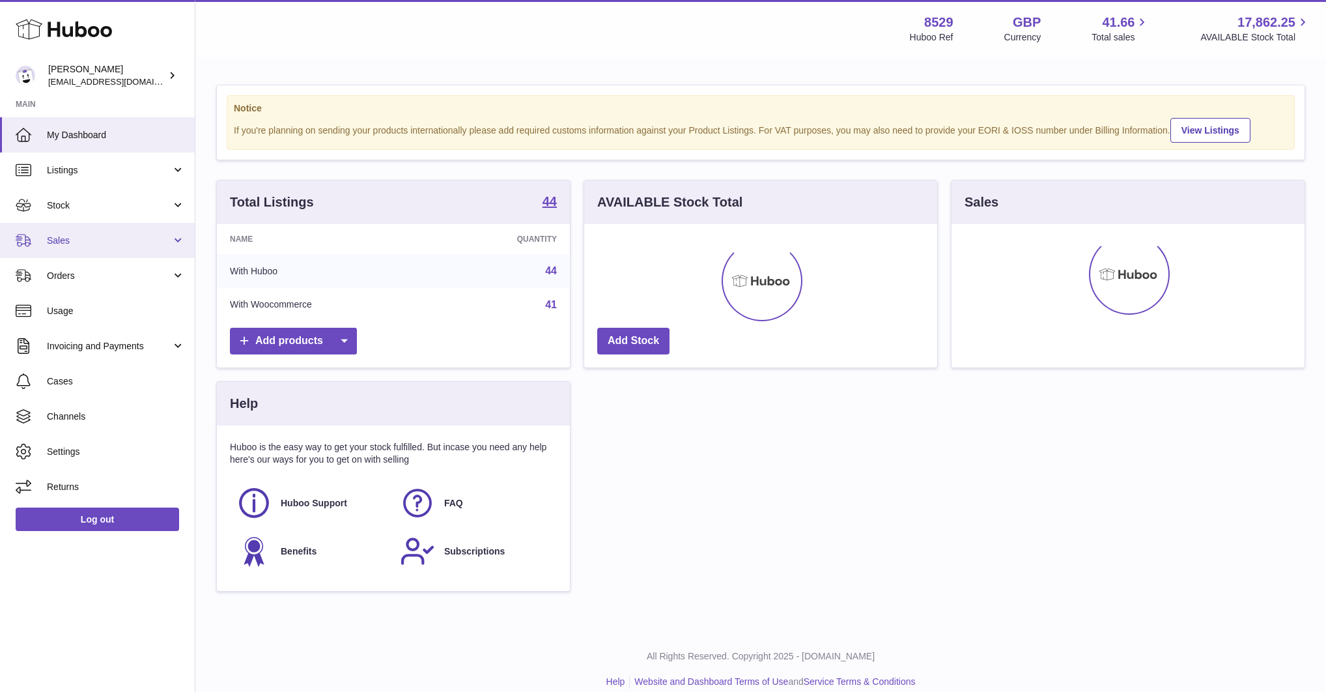
click at [111, 236] on span "Sales" at bounding box center [109, 240] width 124 height 12
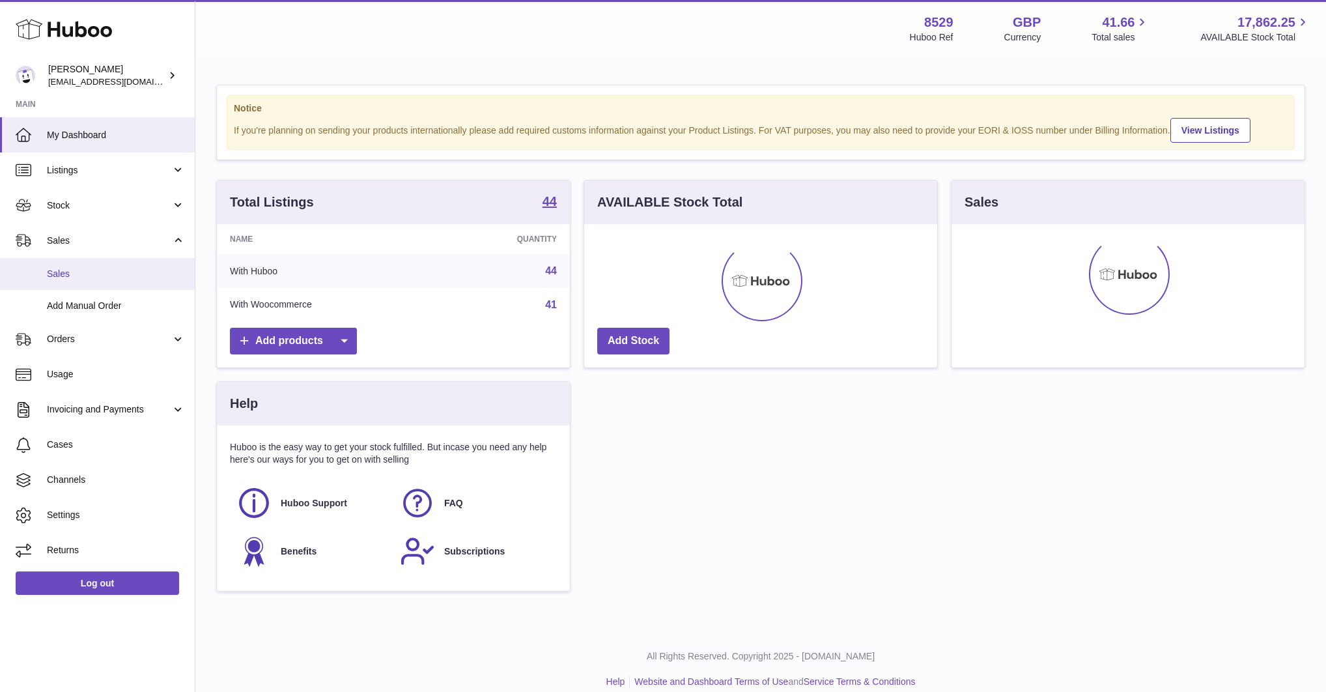
click at [72, 277] on span "Sales" at bounding box center [116, 274] width 138 height 12
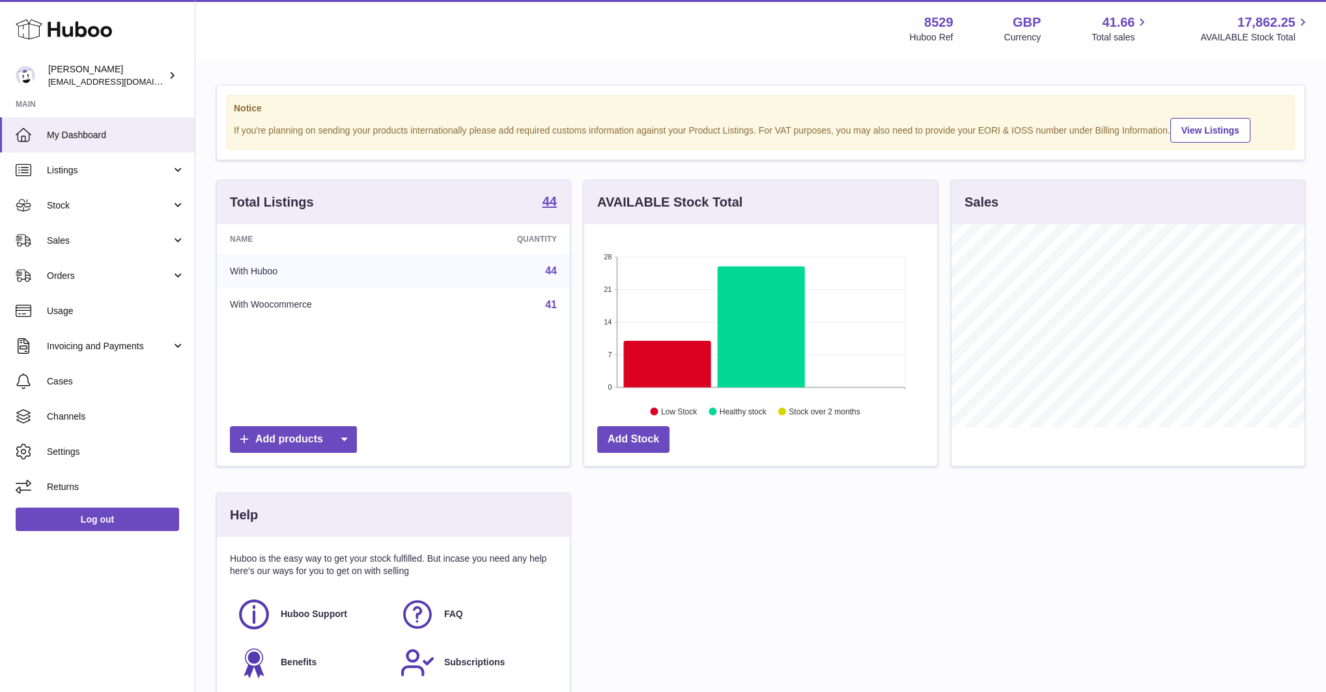
scroll to position [203, 353]
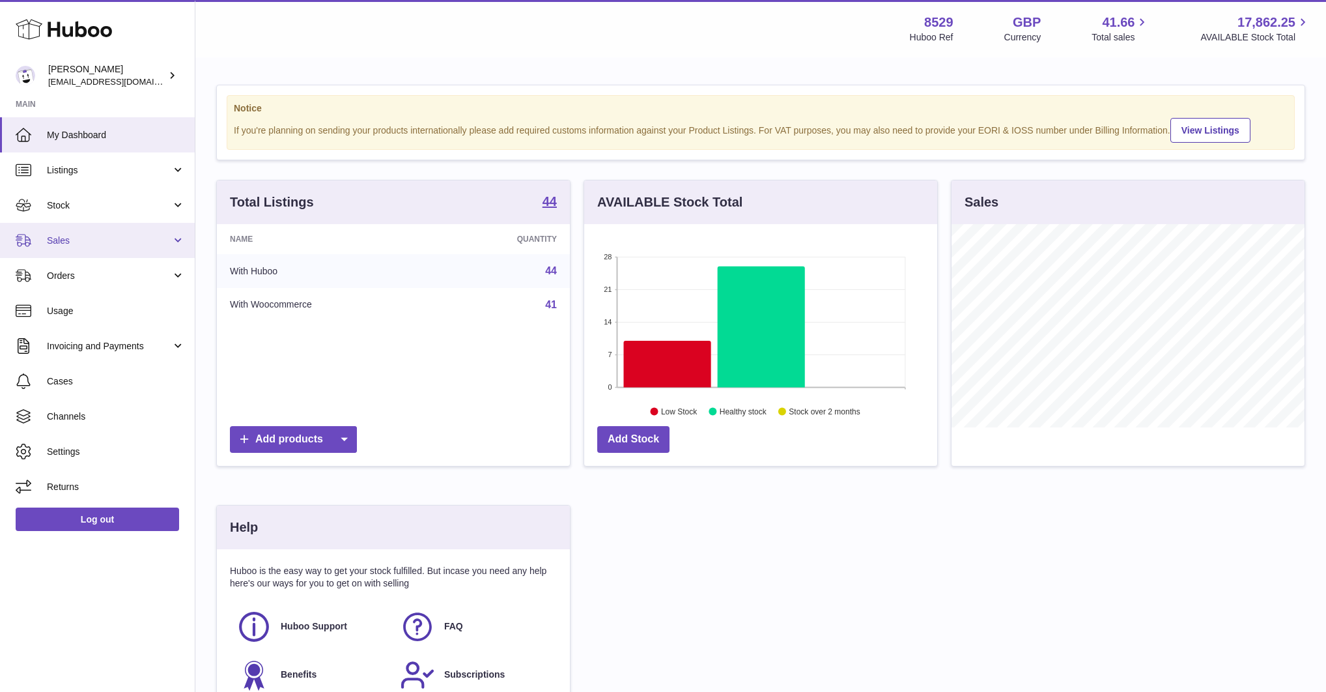
click at [149, 254] on link "Sales" at bounding box center [97, 240] width 195 height 35
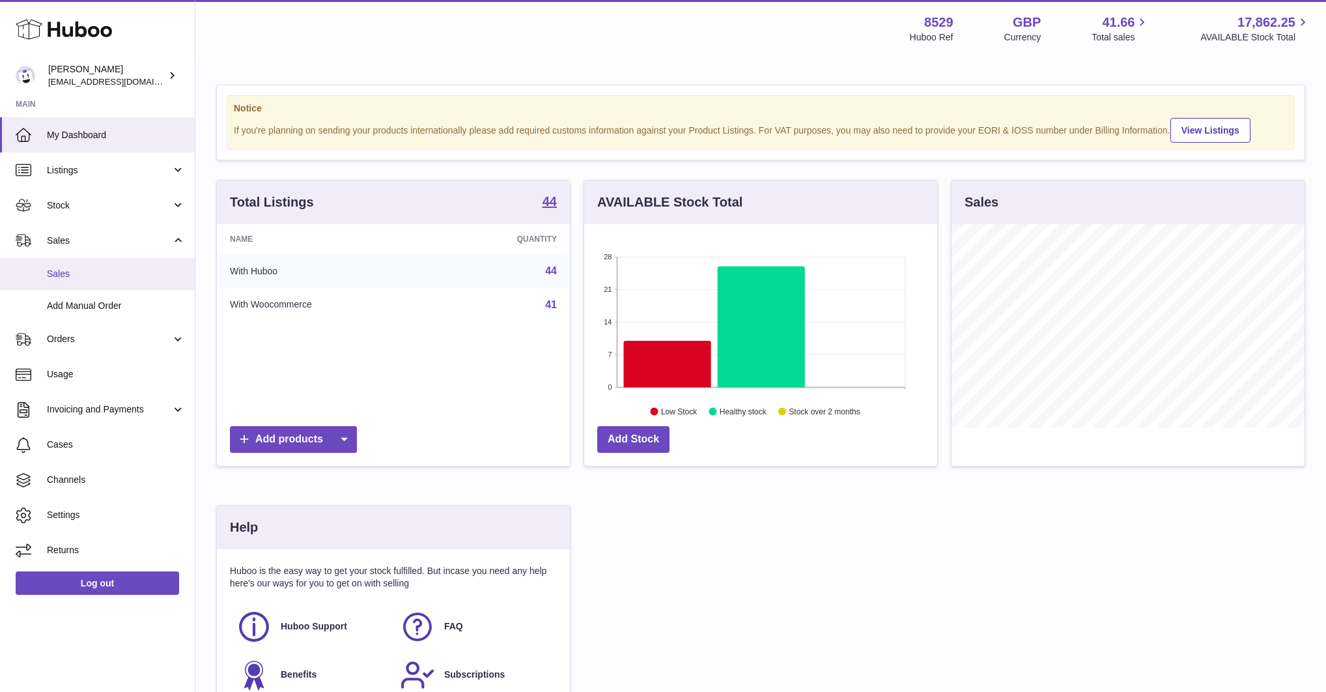
click at [137, 270] on span "Sales" at bounding box center [116, 274] width 138 height 12
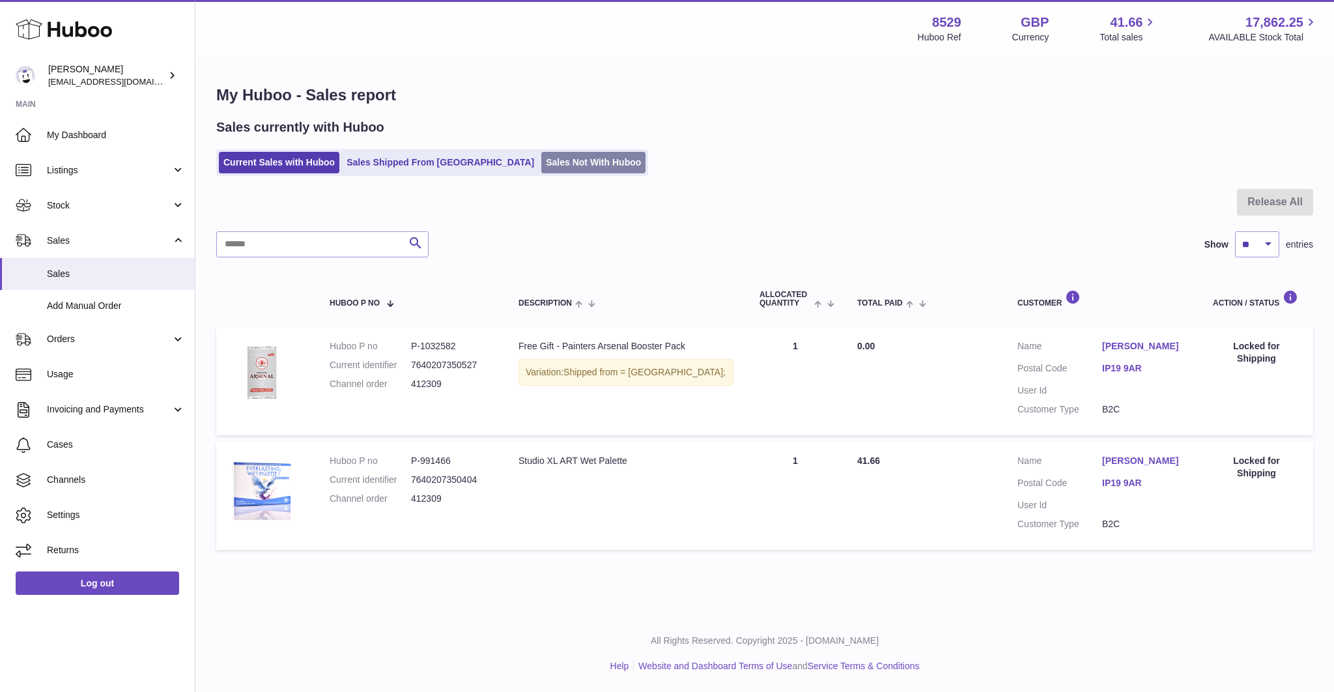
click at [541, 162] on link "Sales Not With Huboo" at bounding box center [593, 162] width 104 height 21
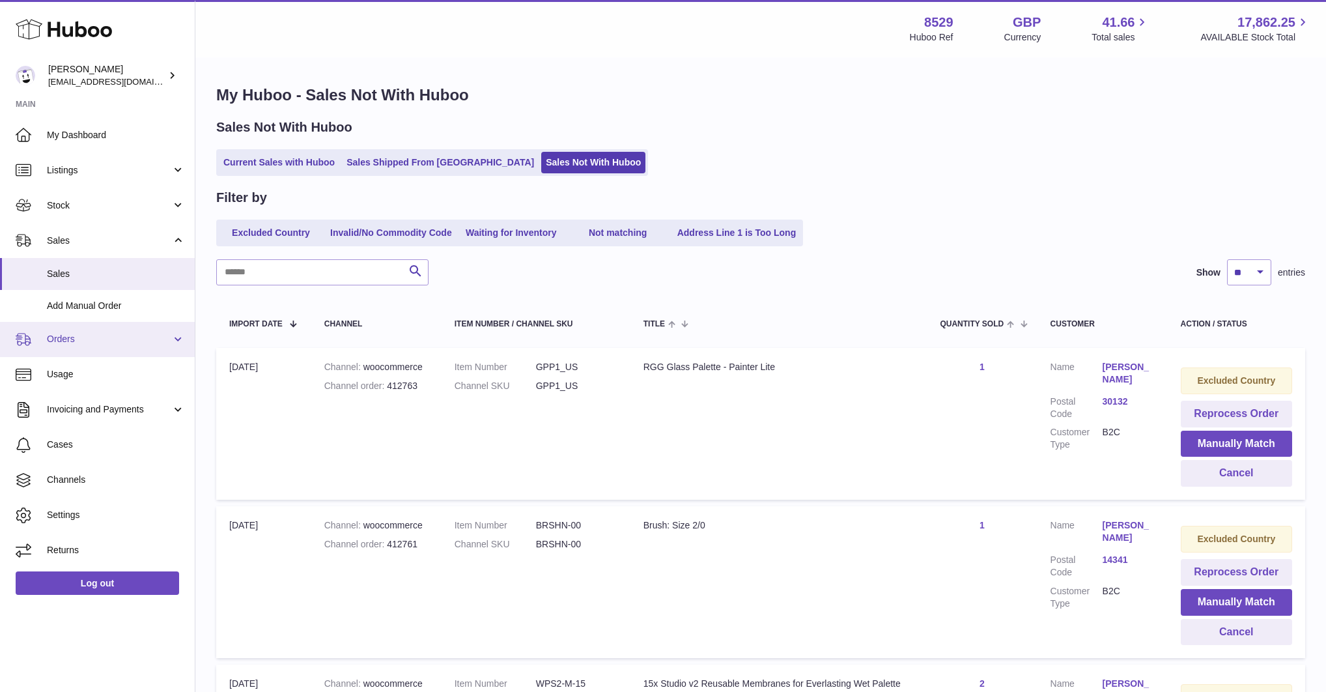
click at [77, 331] on link "Orders" at bounding box center [97, 339] width 195 height 35
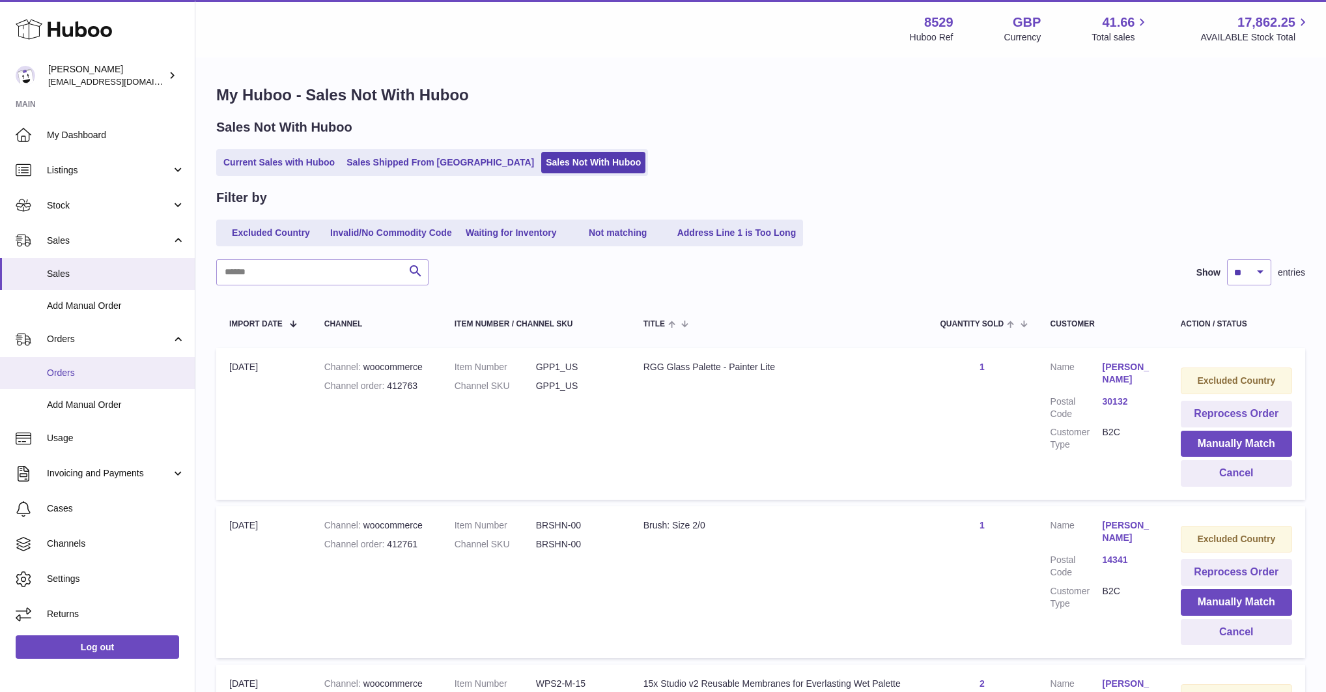
click at [68, 372] on span "Orders" at bounding box center [116, 373] width 138 height 12
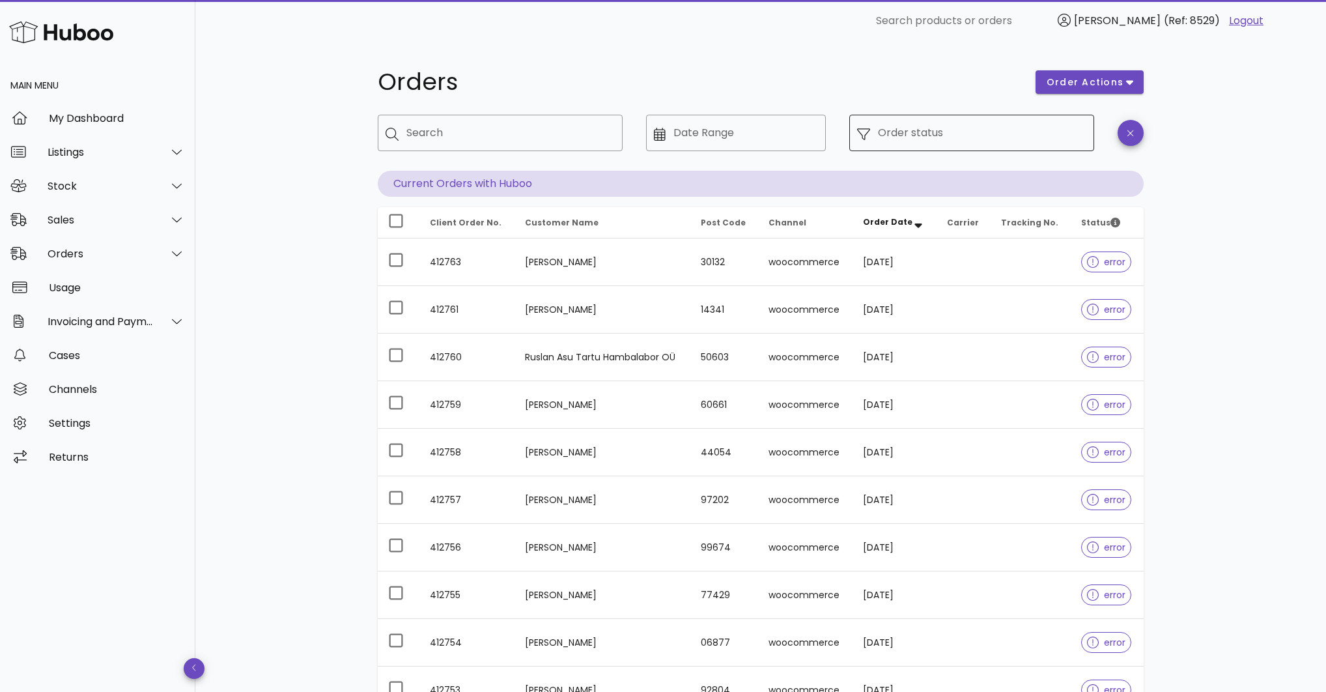
click at [916, 132] on input "Order status" at bounding box center [982, 132] width 208 height 21
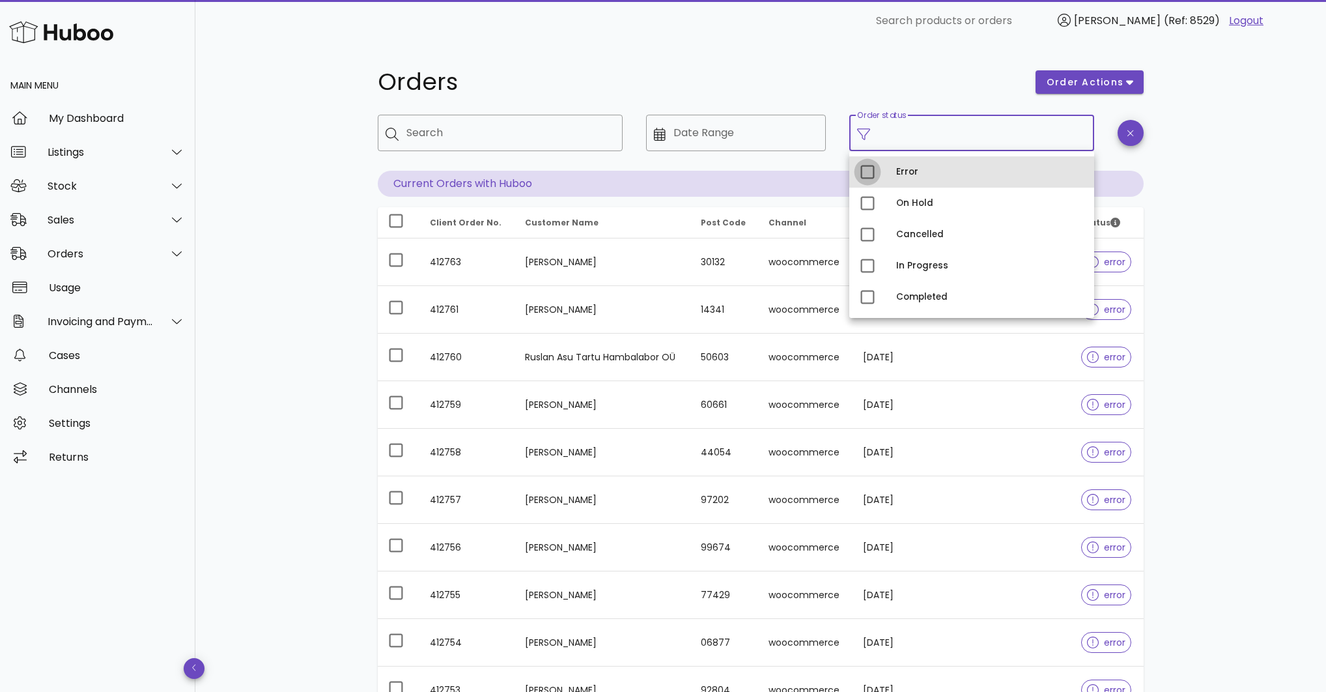
click at [865, 169] on div at bounding box center [867, 172] width 22 height 22
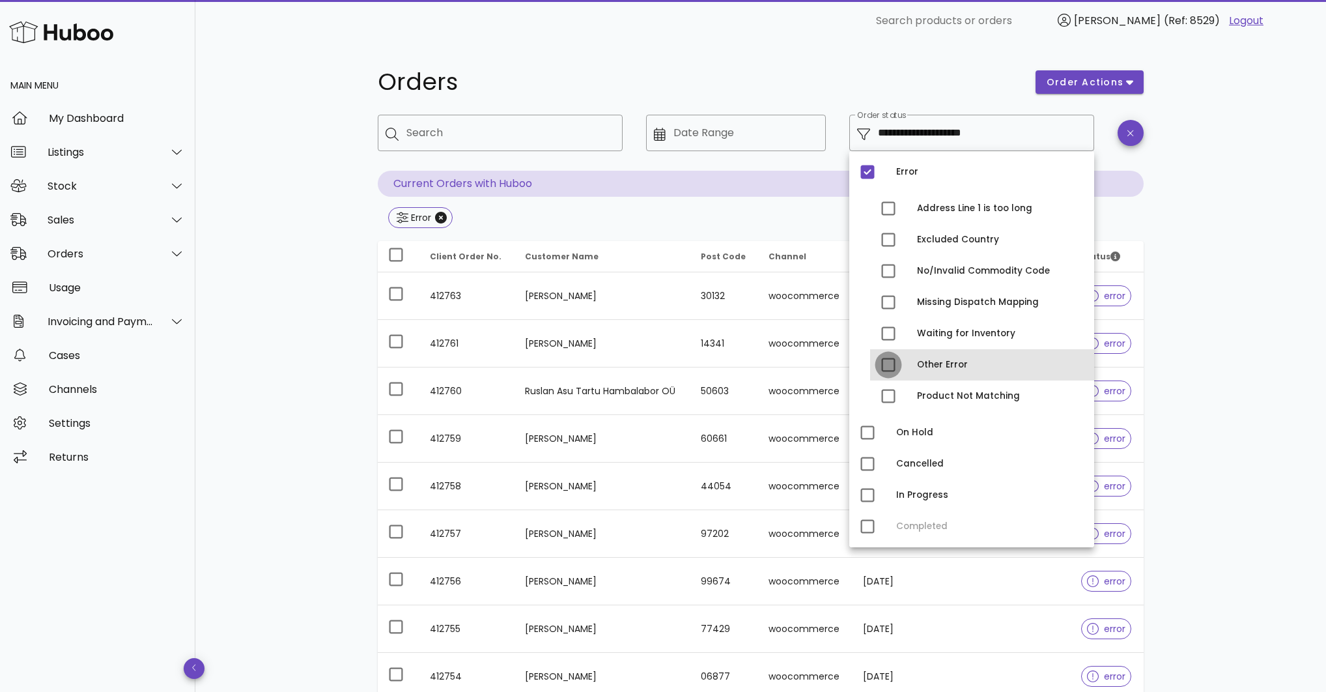
click at [895, 363] on div at bounding box center [888, 365] width 22 height 22
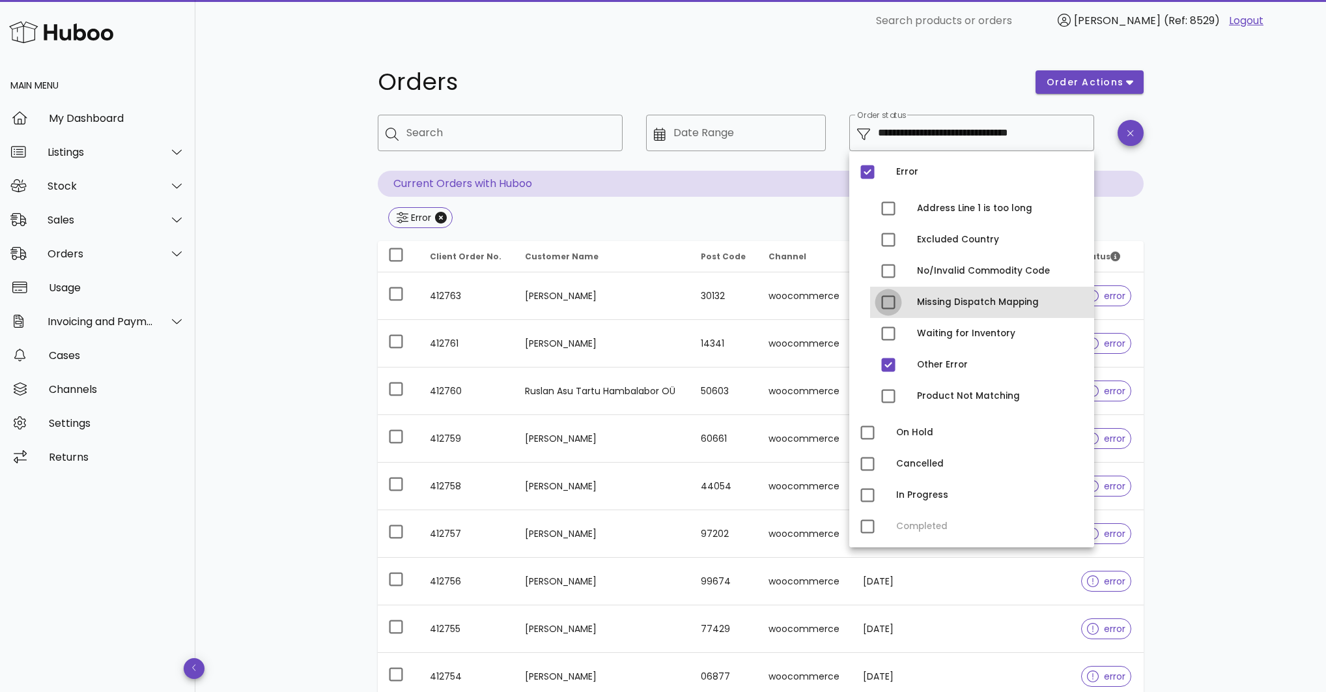
click at [890, 298] on div at bounding box center [888, 302] width 22 height 22
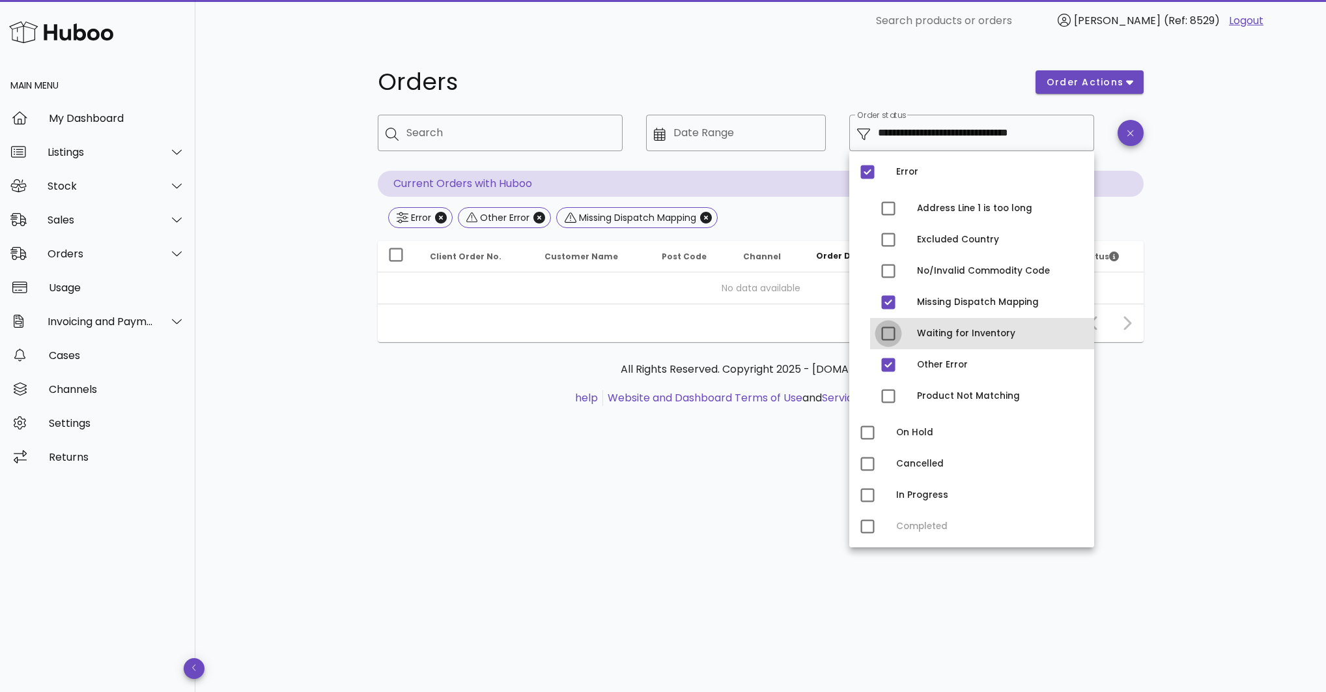
click at [884, 337] on div at bounding box center [888, 333] width 22 height 22
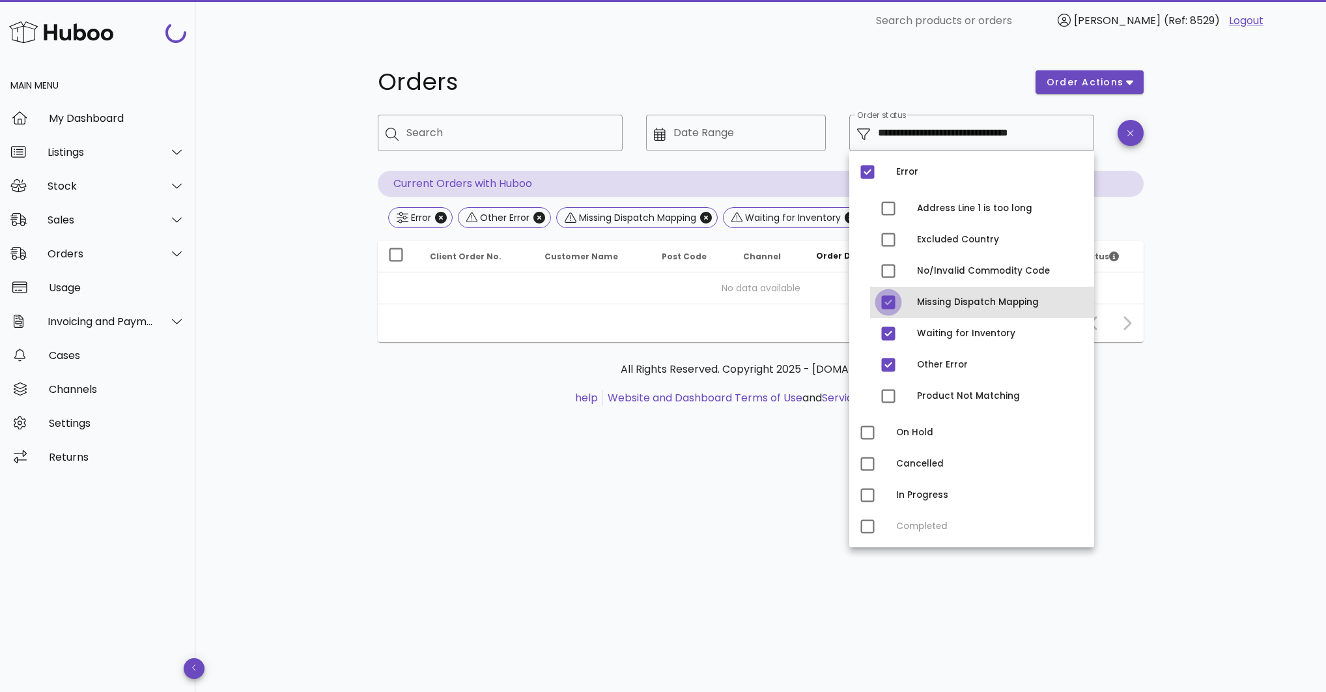
drag, startPoint x: 885, startPoint y: 294, endPoint x: 879, endPoint y: 306, distance: 13.1
click at [884, 294] on div at bounding box center [888, 302] width 22 height 22
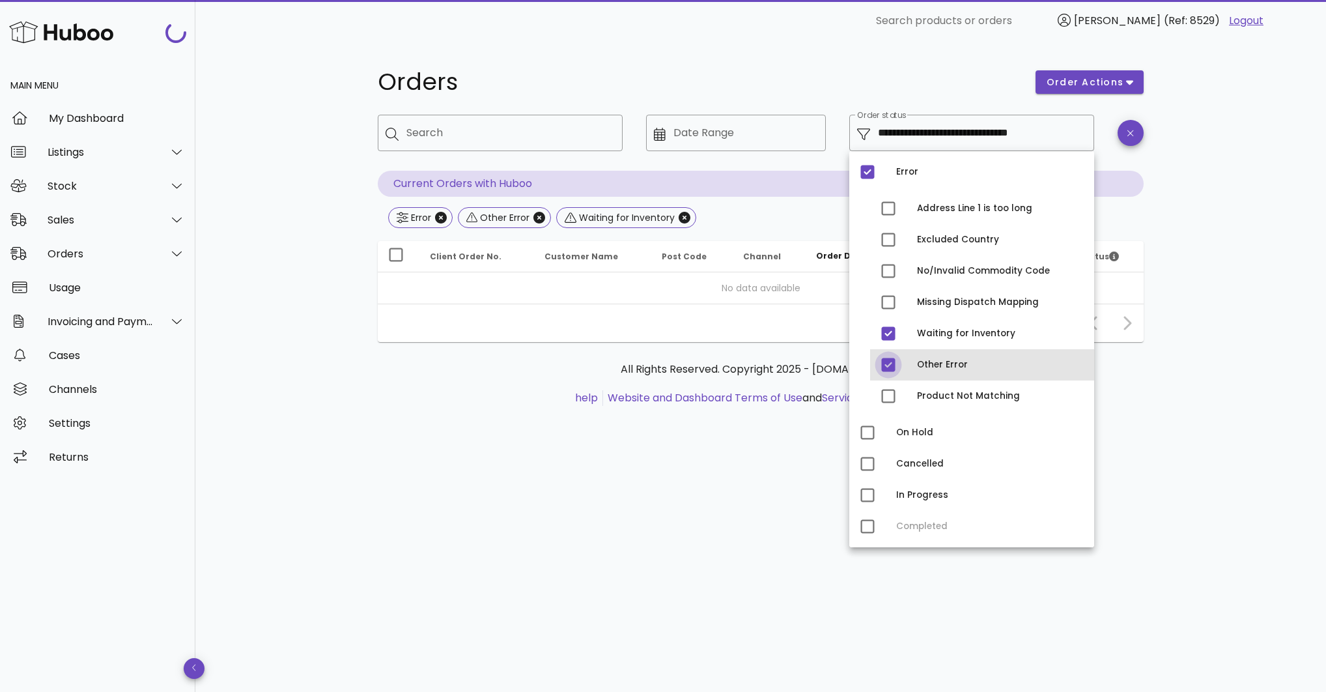
click at [891, 363] on div at bounding box center [888, 365] width 22 height 22
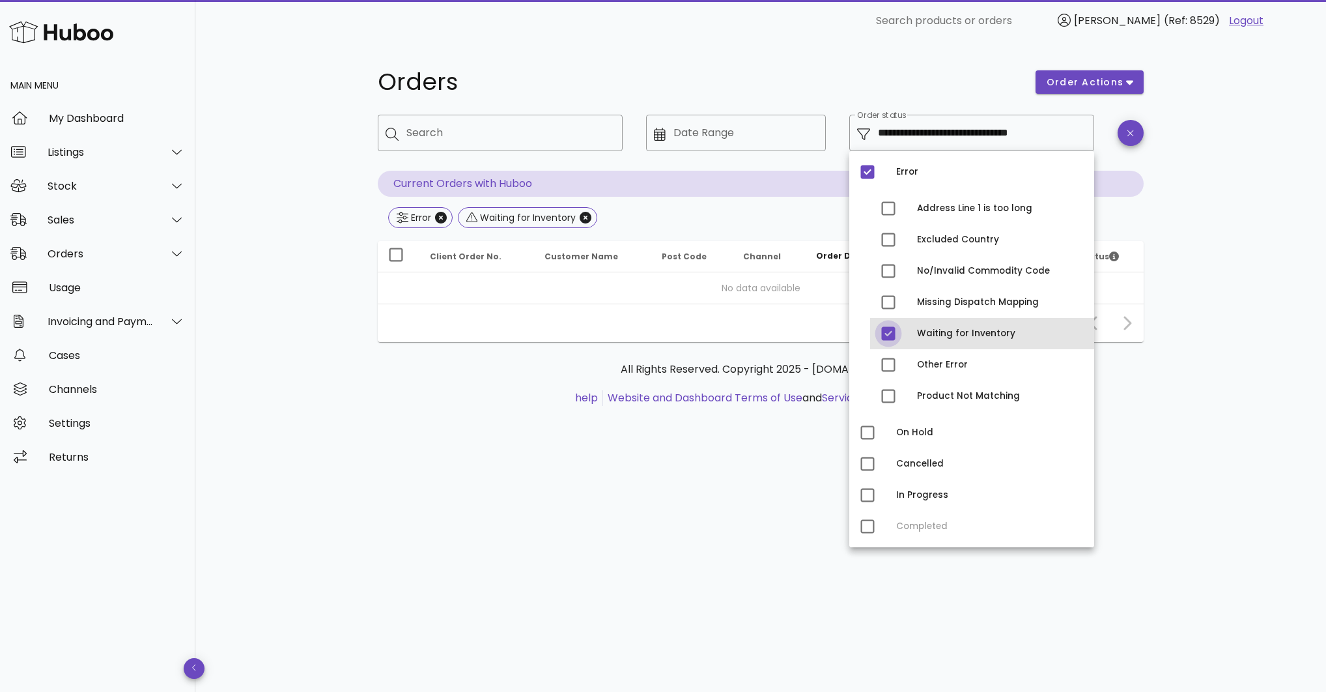
click at [886, 334] on div at bounding box center [888, 333] width 22 height 22
click at [889, 334] on div at bounding box center [888, 333] width 22 height 22
click at [883, 333] on div at bounding box center [888, 333] width 22 height 22
type input "**********"
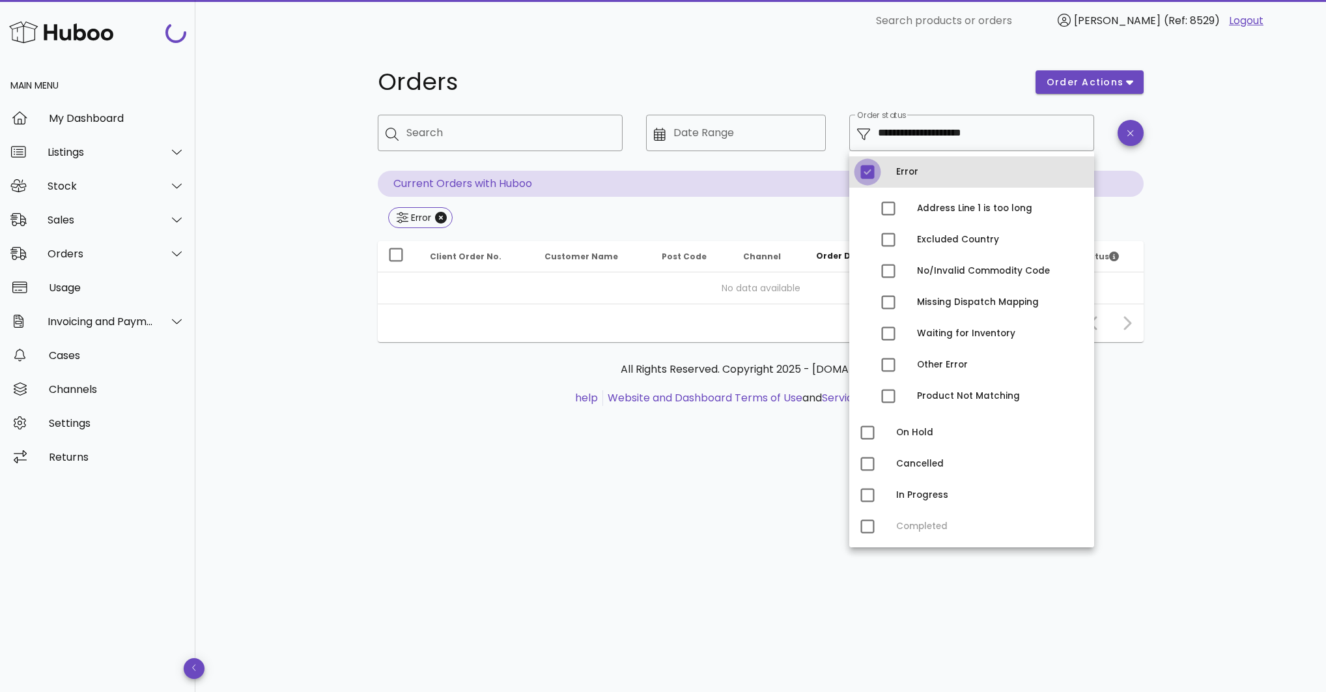
click at [870, 174] on div at bounding box center [867, 172] width 22 height 22
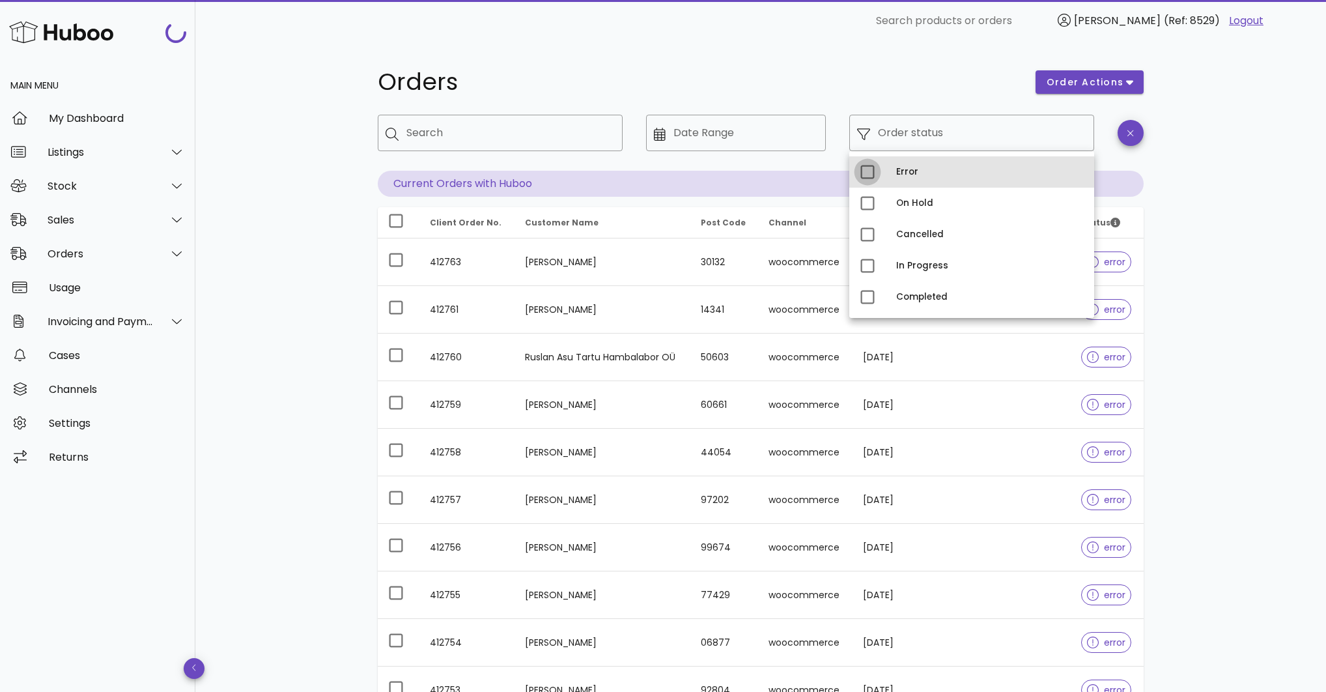
click at [867, 171] on div at bounding box center [867, 172] width 22 height 22
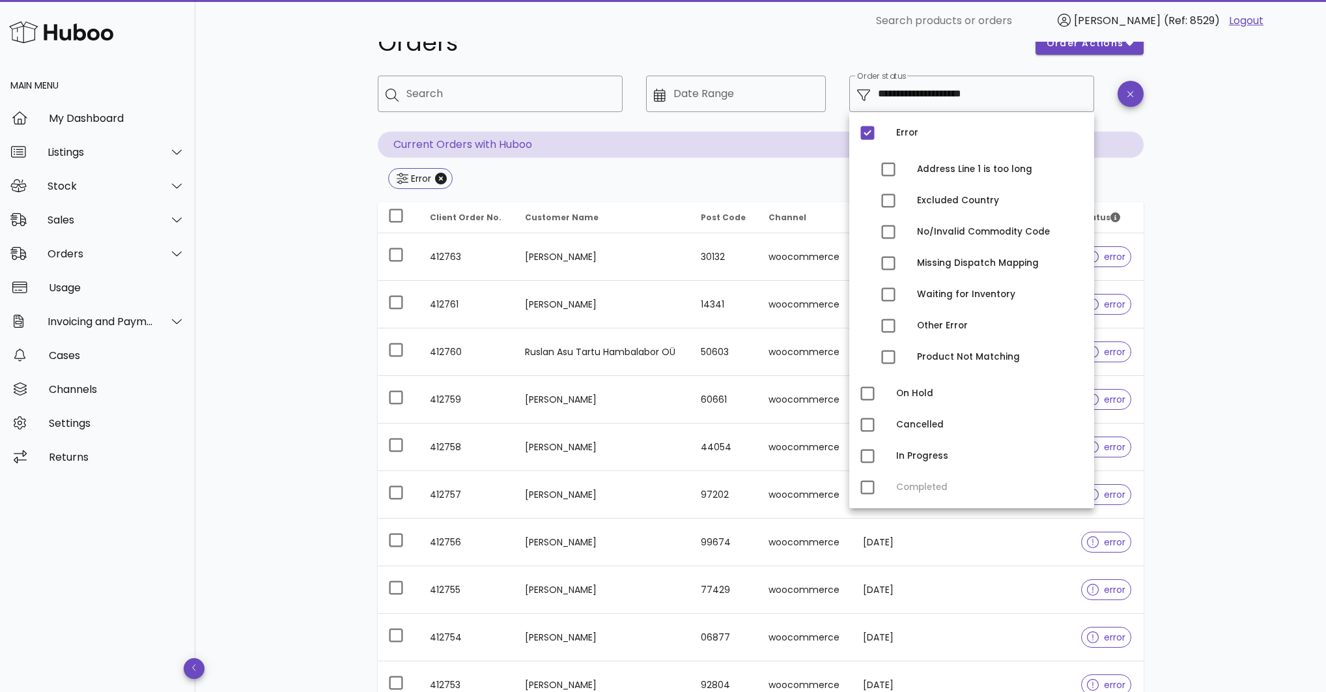
scroll to position [104, 0]
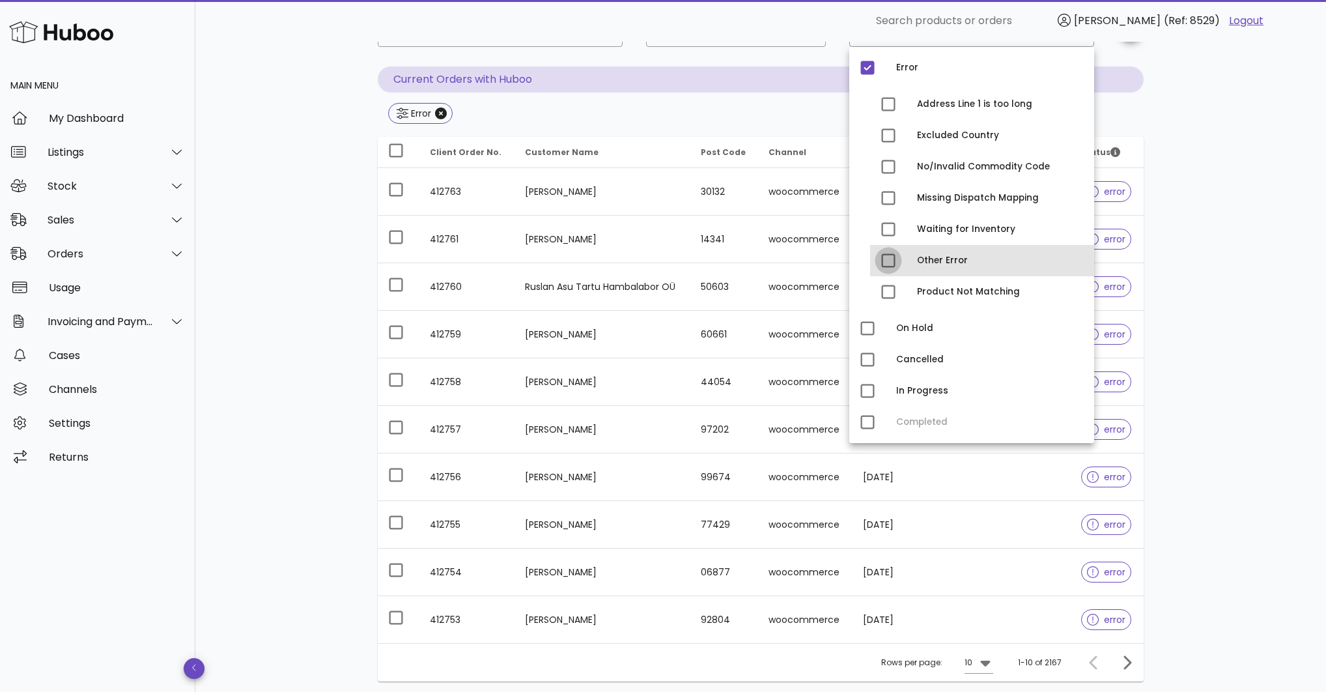
click at [888, 253] on div at bounding box center [888, 260] width 22 height 22
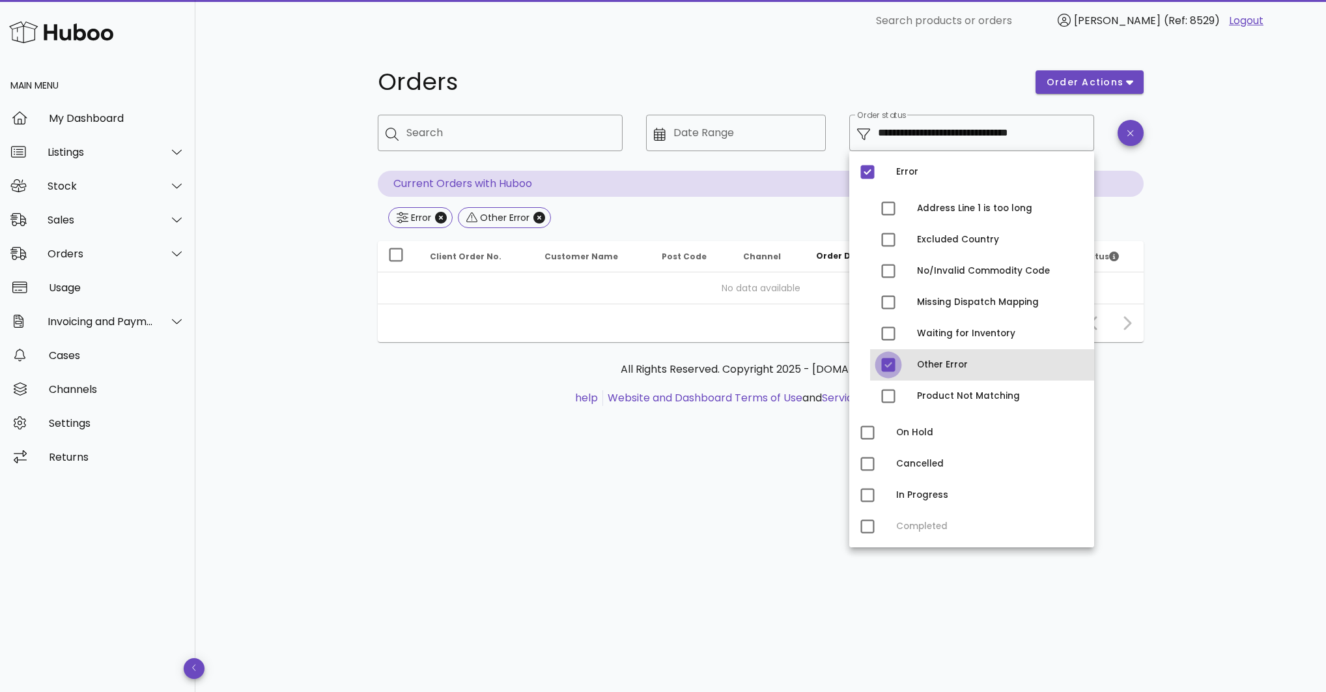
click at [891, 363] on div at bounding box center [888, 365] width 22 height 22
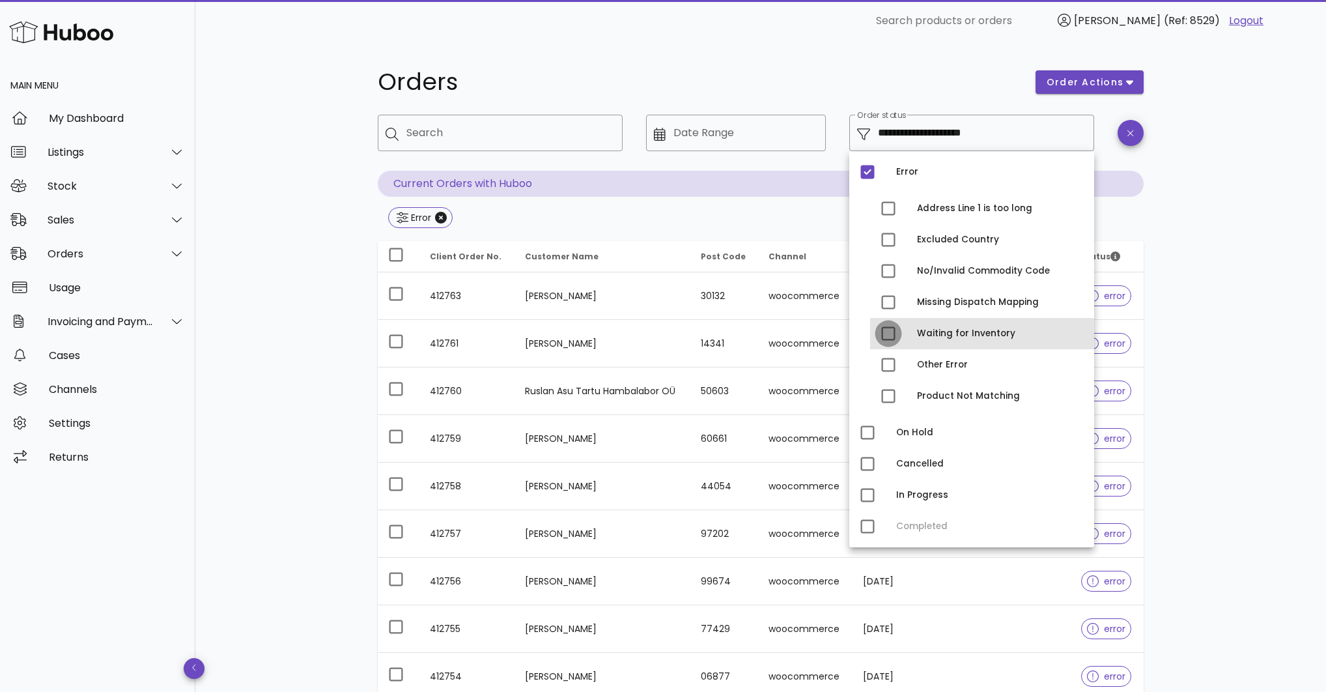
click at [889, 333] on div at bounding box center [888, 333] width 22 height 22
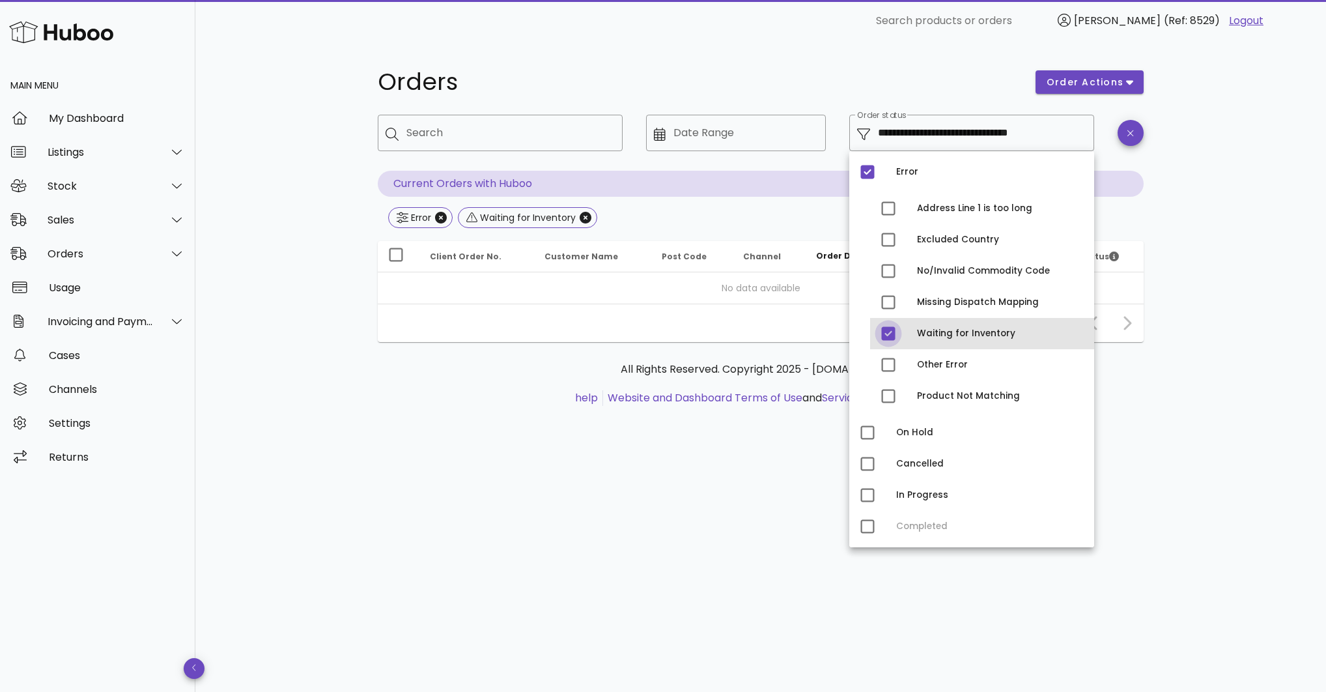
click at [890, 331] on div at bounding box center [888, 333] width 22 height 22
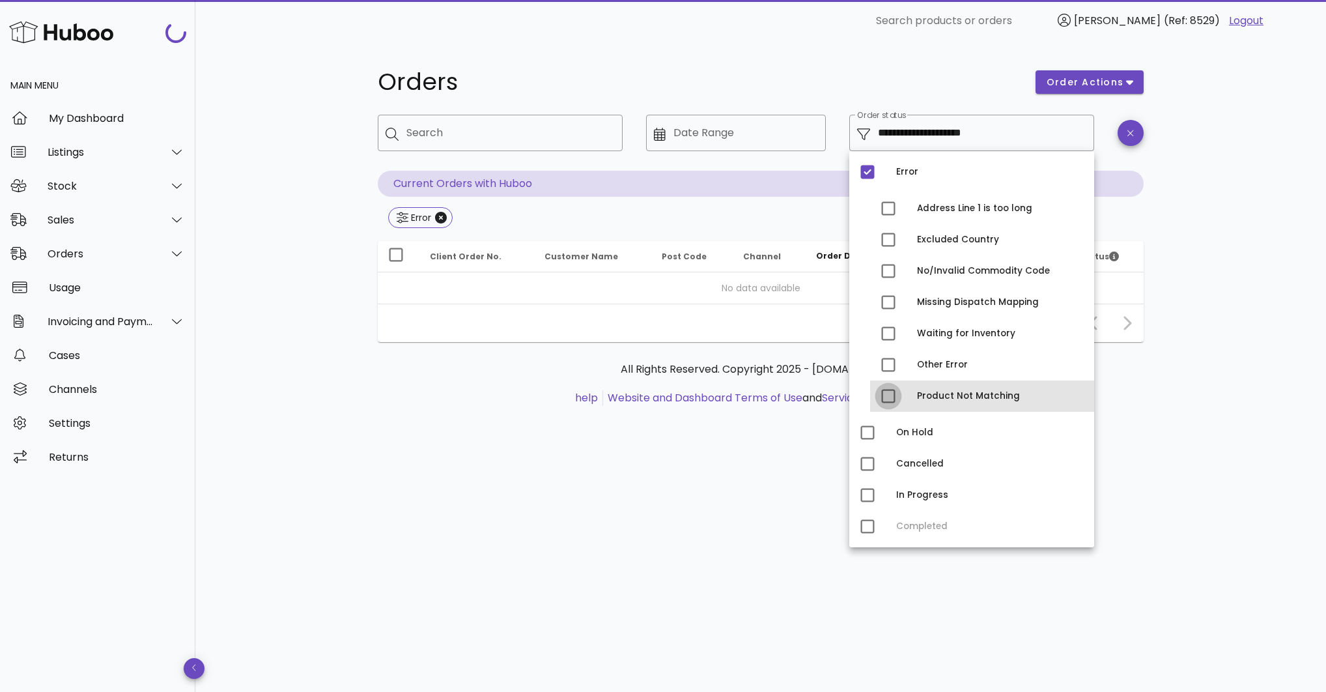
click at [889, 389] on div at bounding box center [888, 396] width 22 height 22
type input "**********"
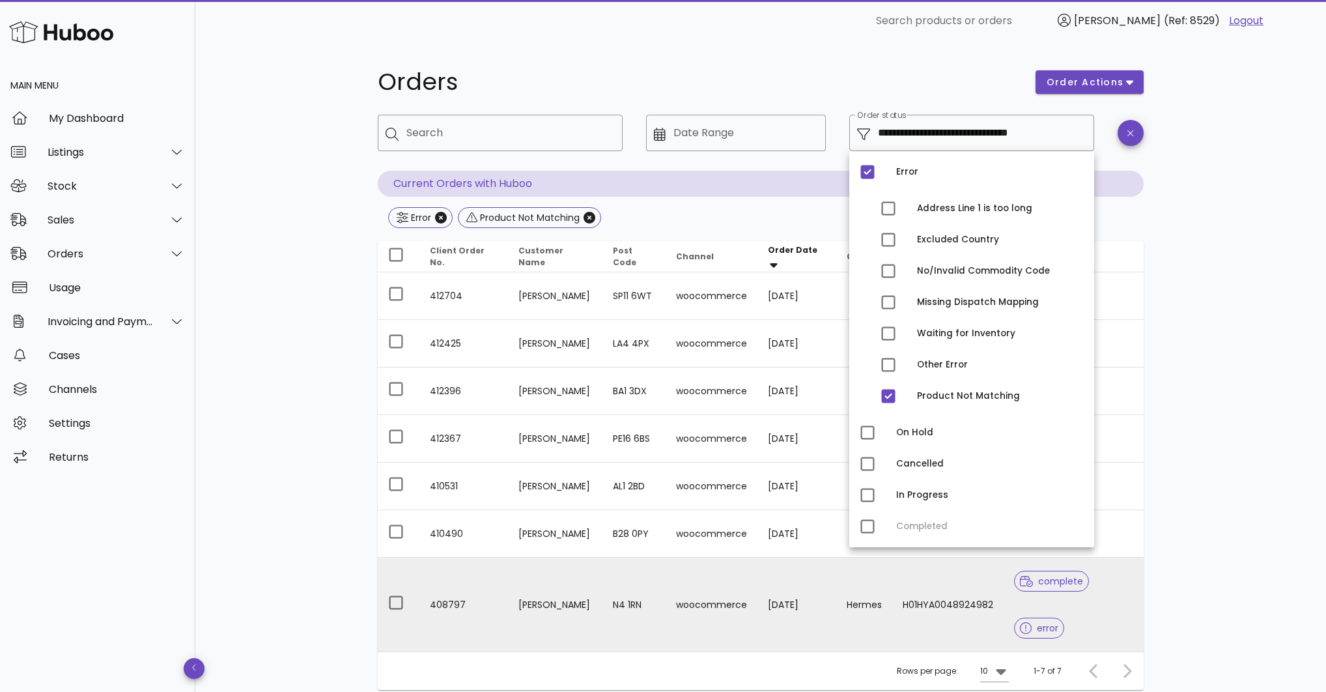
click at [556, 573] on td "[PERSON_NAME]" at bounding box center [555, 604] width 94 height 94
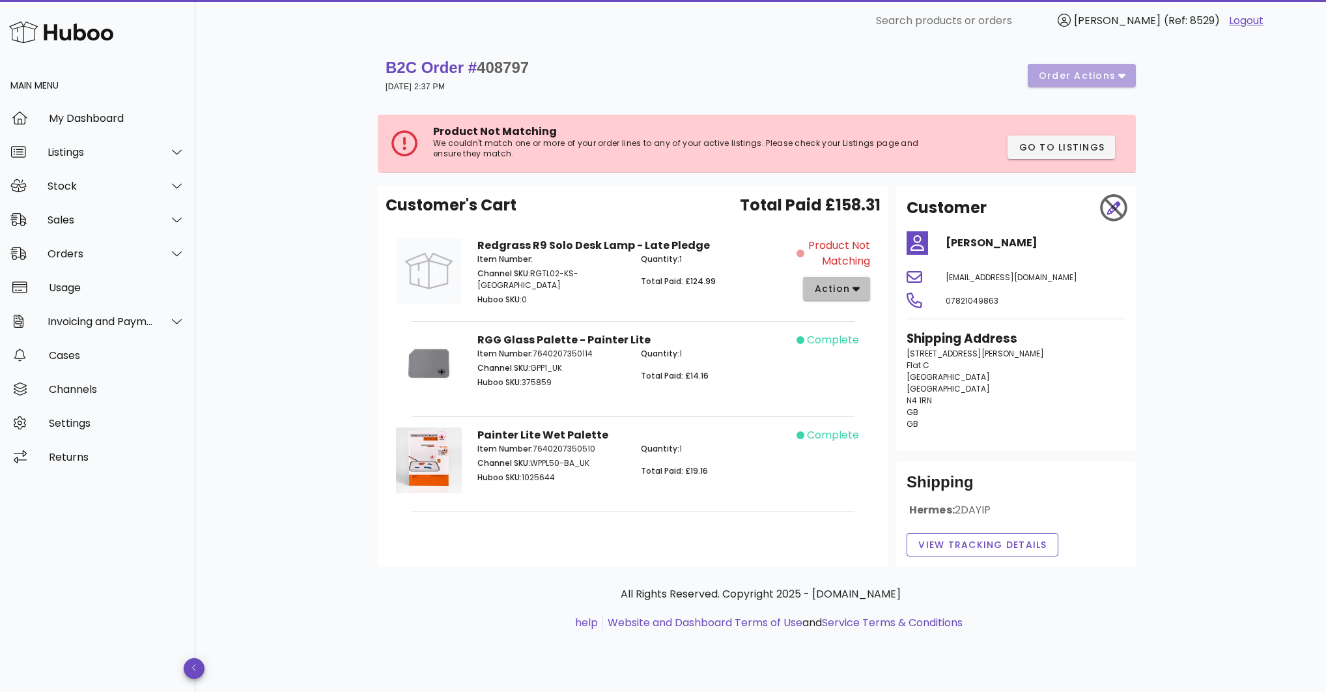
click at [845, 293] on span "action" at bounding box center [831, 289] width 36 height 14
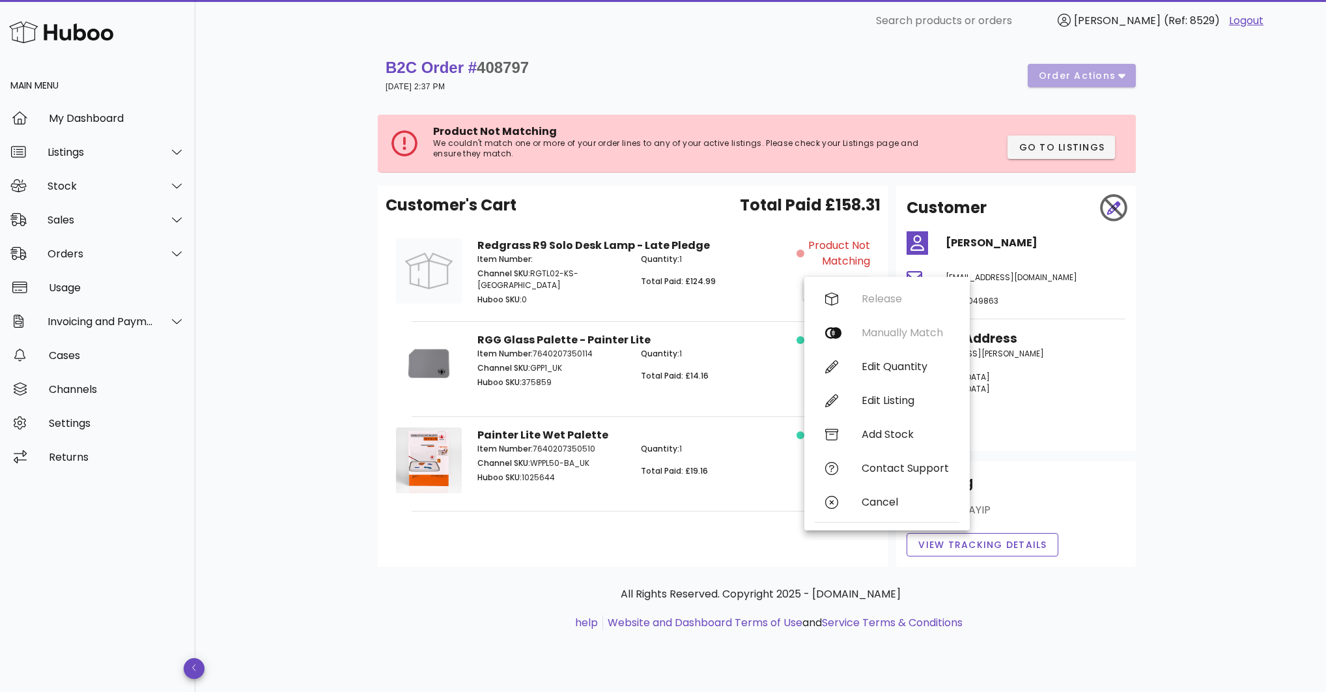
click at [754, 295] on div "Quantity: 1 Total Paid: £124.99" at bounding box center [714, 281] width 163 height 70
